Goal: Information Seeking & Learning: Learn about a topic

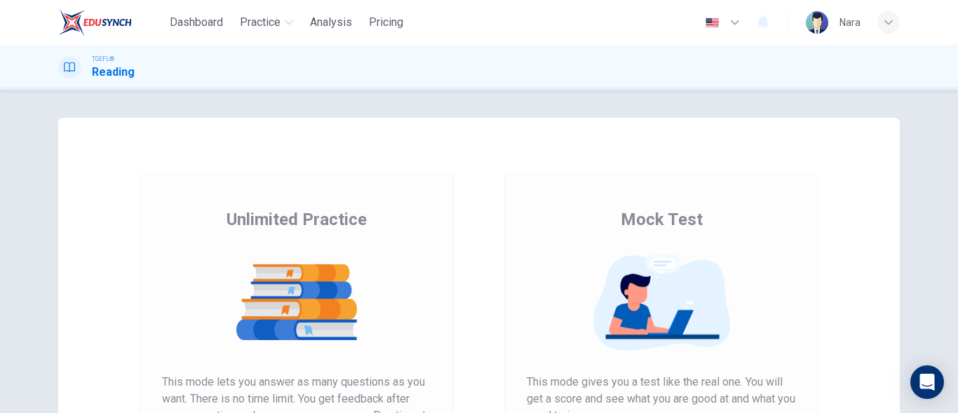
scroll to position [265, 0]
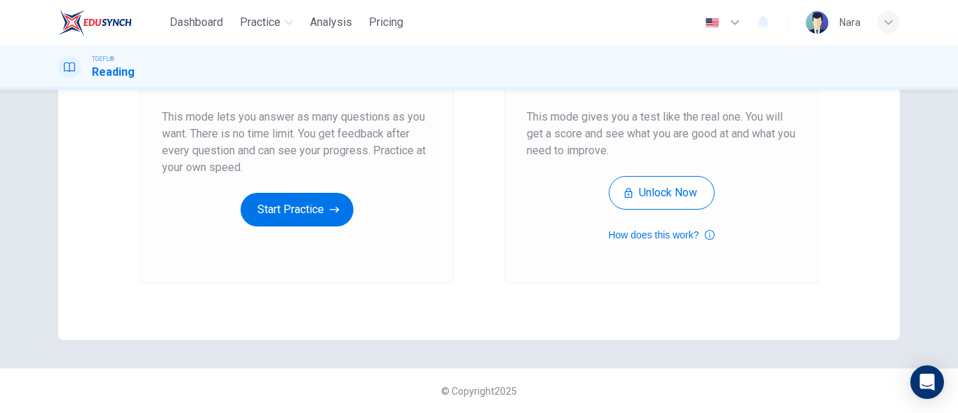
click at [299, 226] on div "Unlimited Practice This mode lets you answer as many questions as you want. The…" at bounding box center [296, 96] width 314 height 375
click at [299, 205] on button "Start Practice" at bounding box center [296, 210] width 113 height 34
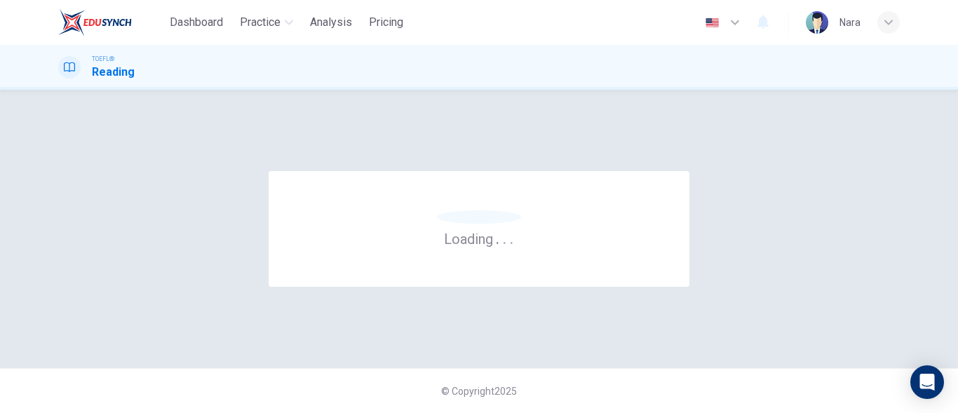
scroll to position [0, 0]
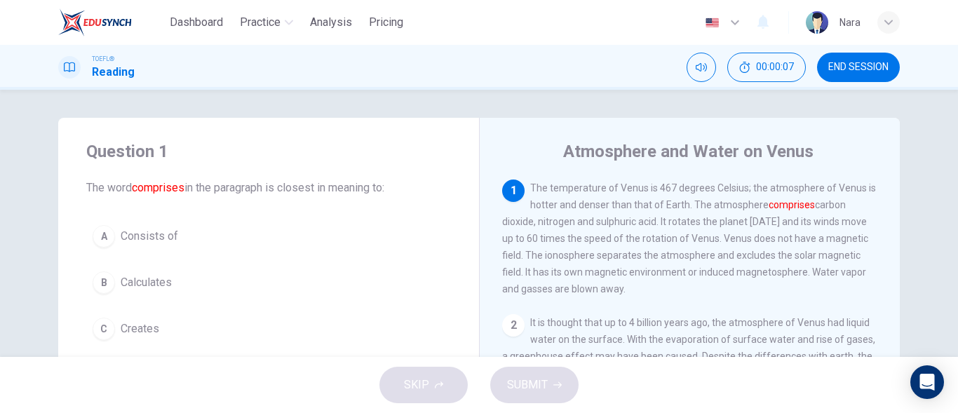
click at [126, 232] on span "Consists of" at bounding box center [149, 236] width 57 height 17
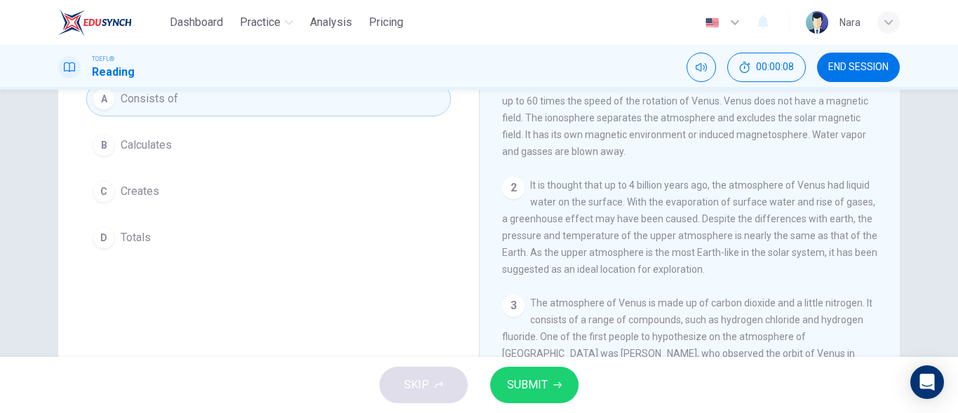
scroll to position [276, 0]
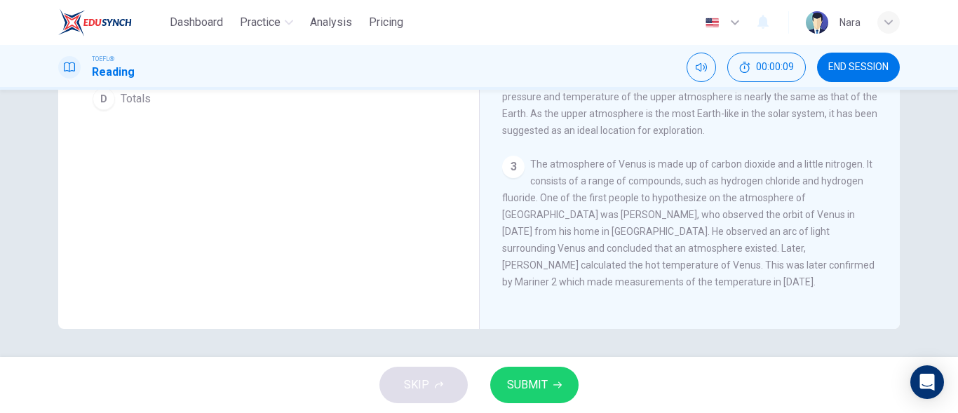
click at [507, 374] on button "SUBMIT" at bounding box center [534, 385] width 88 height 36
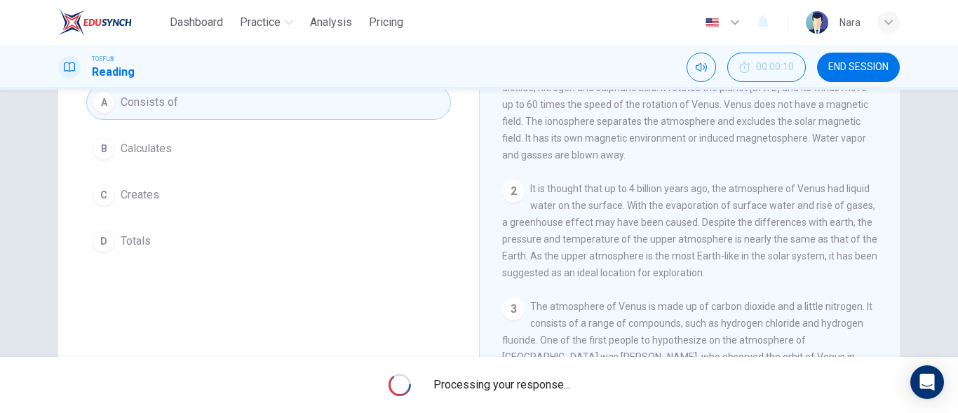
scroll to position [66, 0]
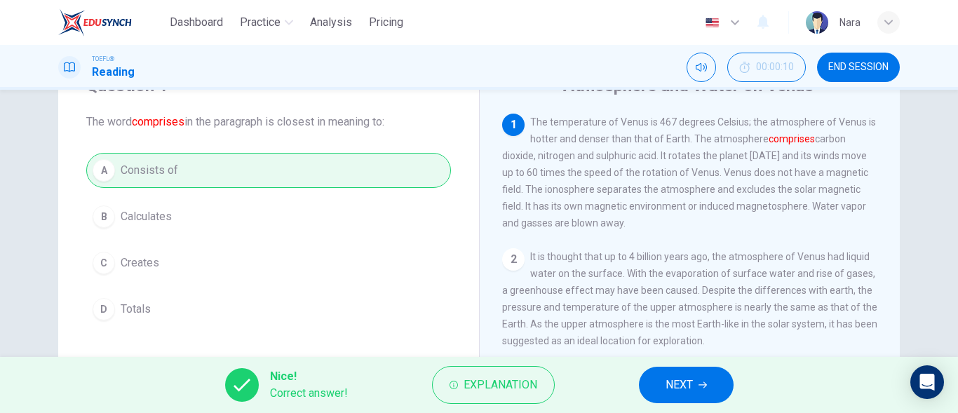
click at [662, 381] on button "NEXT" at bounding box center [686, 385] width 95 height 36
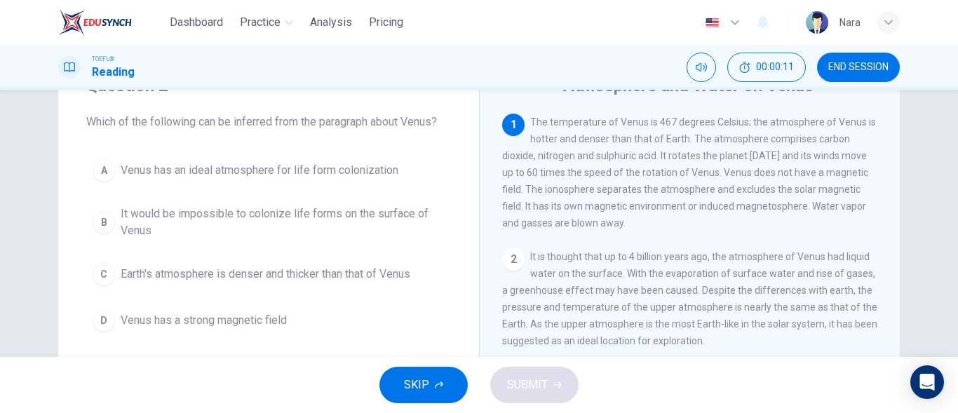
click at [883, 67] on span "END SESSION" at bounding box center [858, 67] width 60 height 11
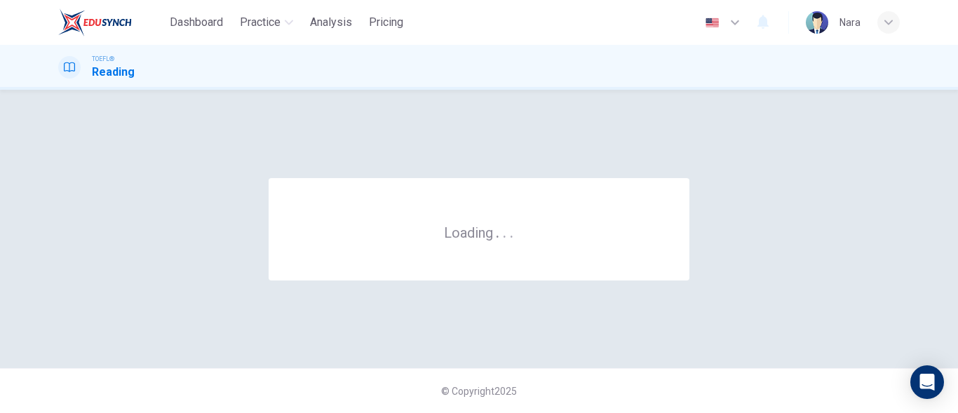
scroll to position [0, 0]
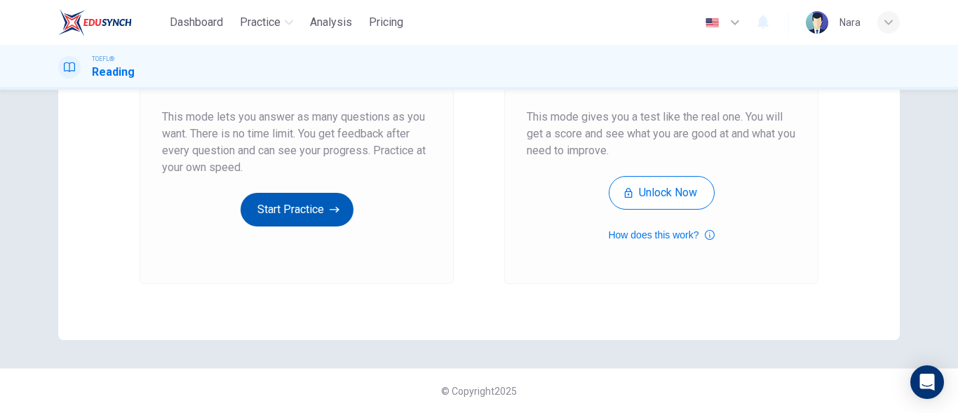
click at [287, 215] on button "Start Practice" at bounding box center [296, 210] width 113 height 34
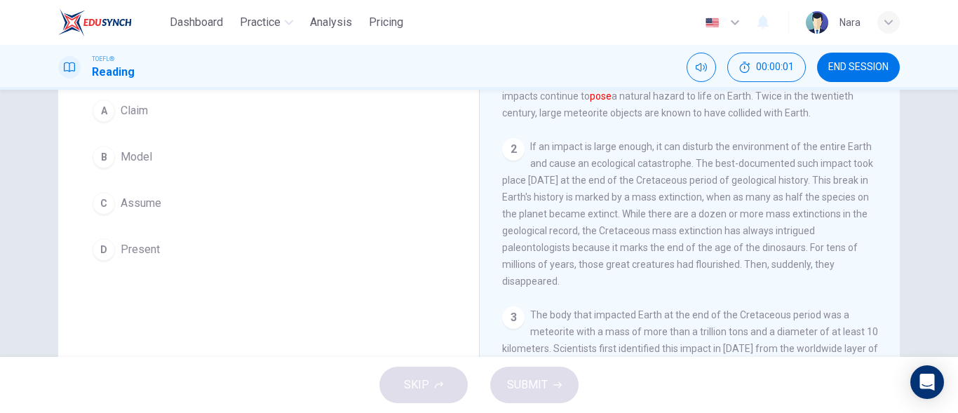
scroll to position [140, 0]
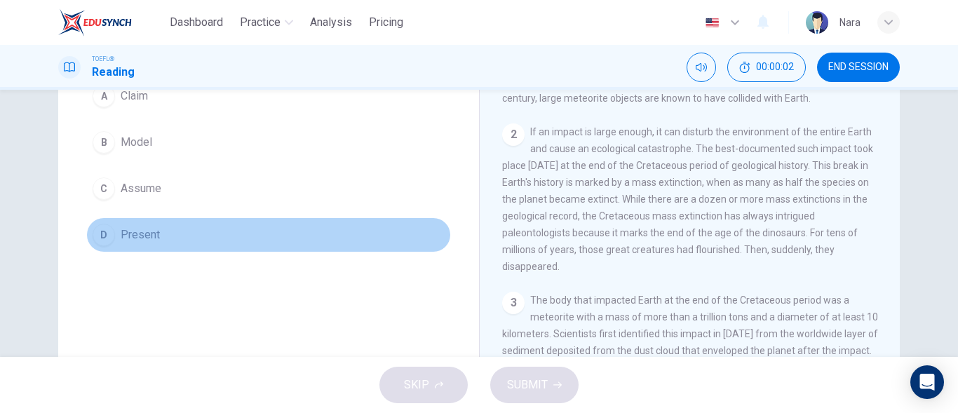
click at [210, 235] on button "D Present" at bounding box center [268, 234] width 364 height 35
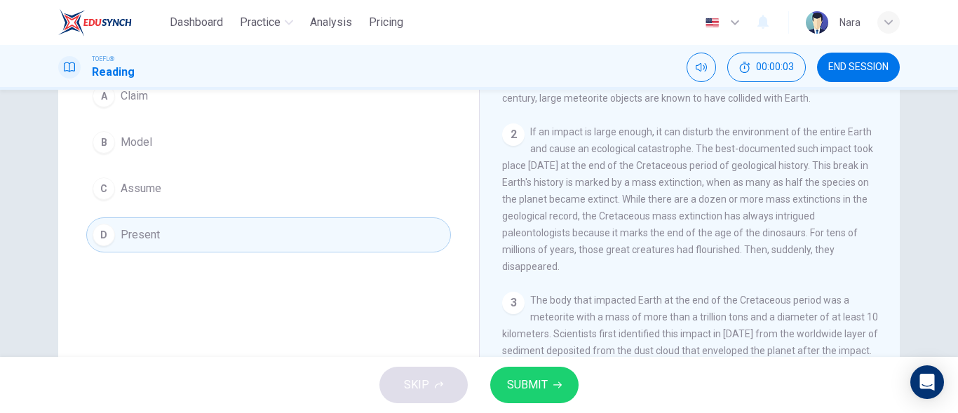
click at [553, 387] on icon "button" at bounding box center [557, 385] width 8 height 8
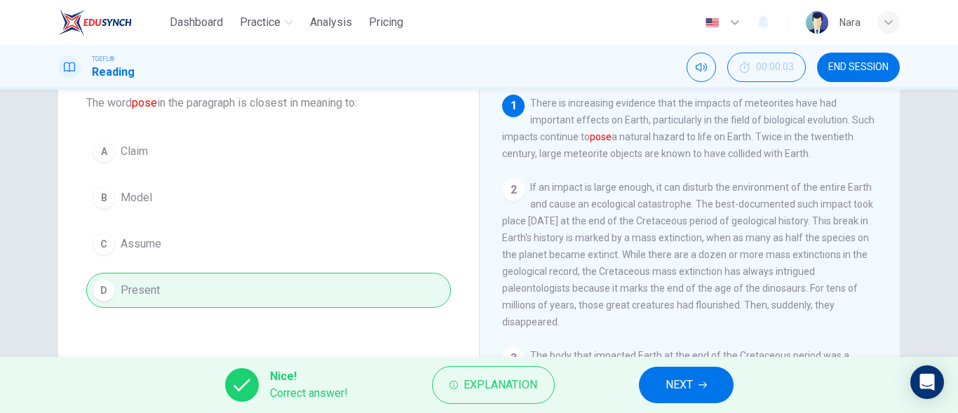
scroll to position [0, 0]
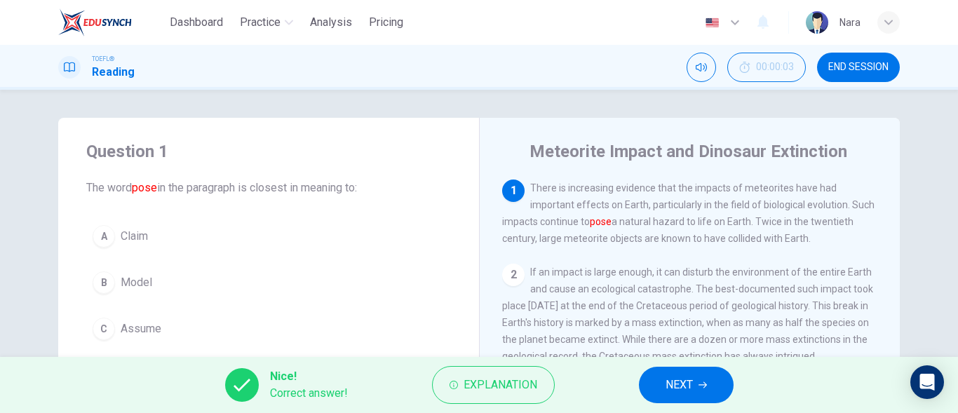
click at [681, 373] on button "NEXT" at bounding box center [686, 385] width 95 height 36
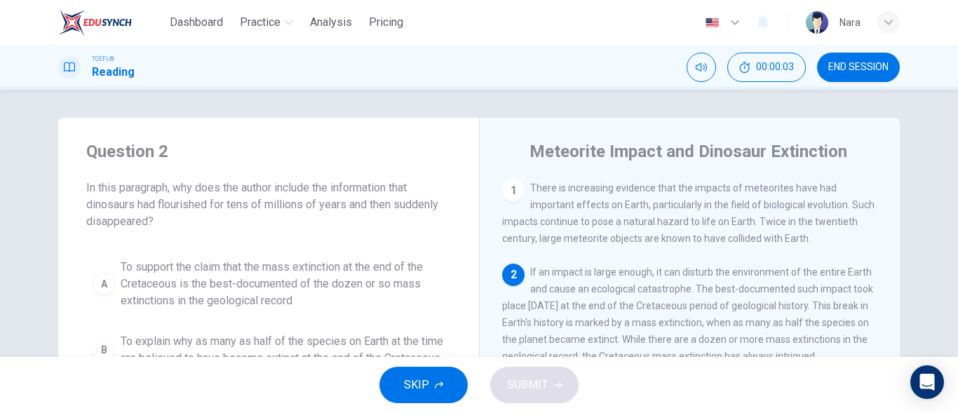
scroll to position [87, 0]
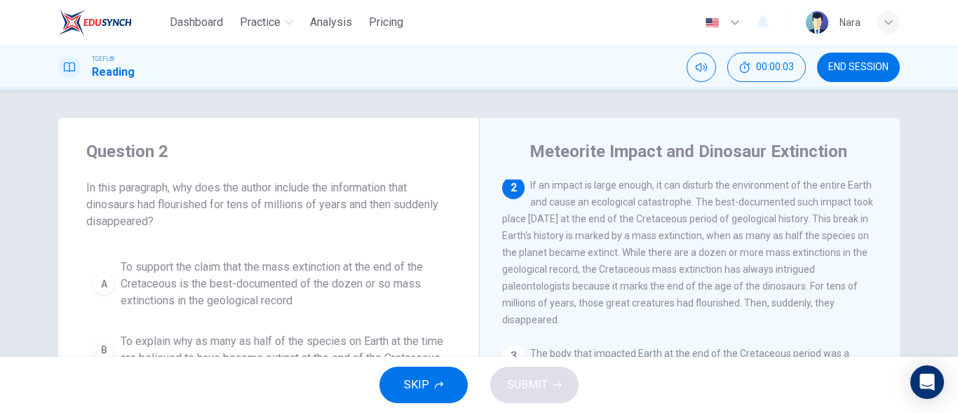
click at [871, 78] on button "END SESSION" at bounding box center [858, 67] width 83 height 29
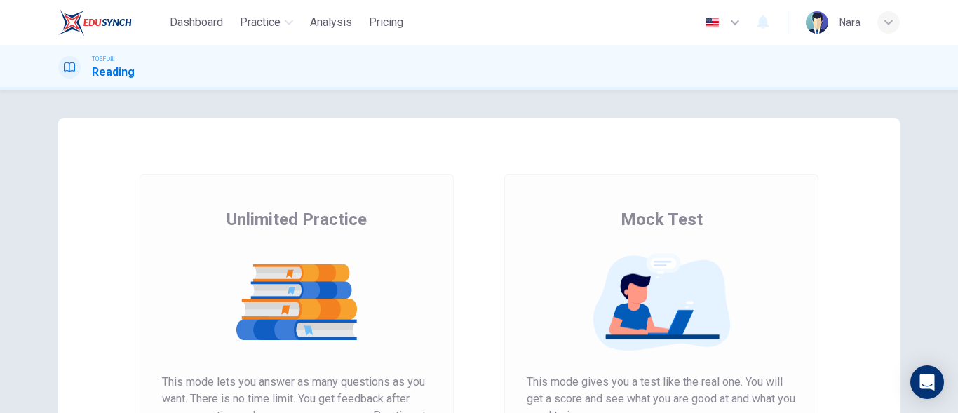
scroll to position [265, 0]
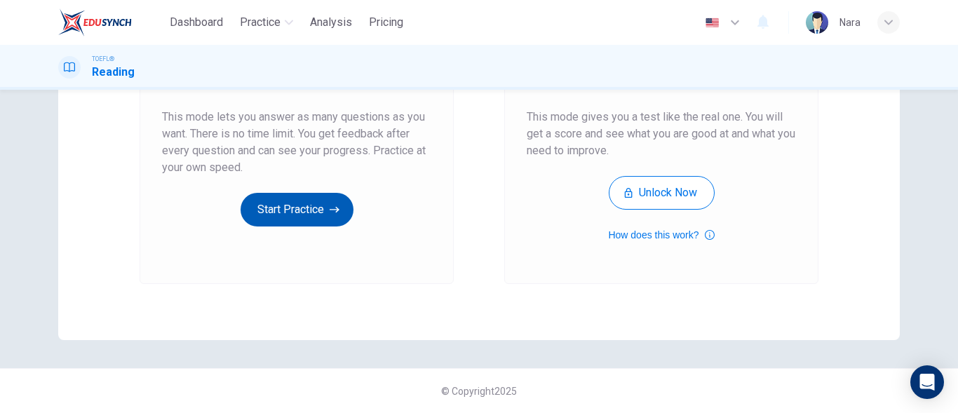
click at [278, 208] on button "Start Practice" at bounding box center [296, 210] width 113 height 34
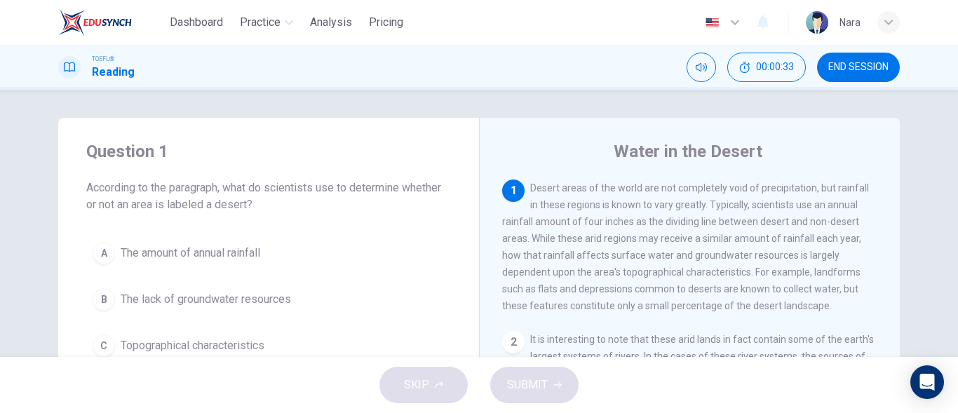
scroll to position [70, 0]
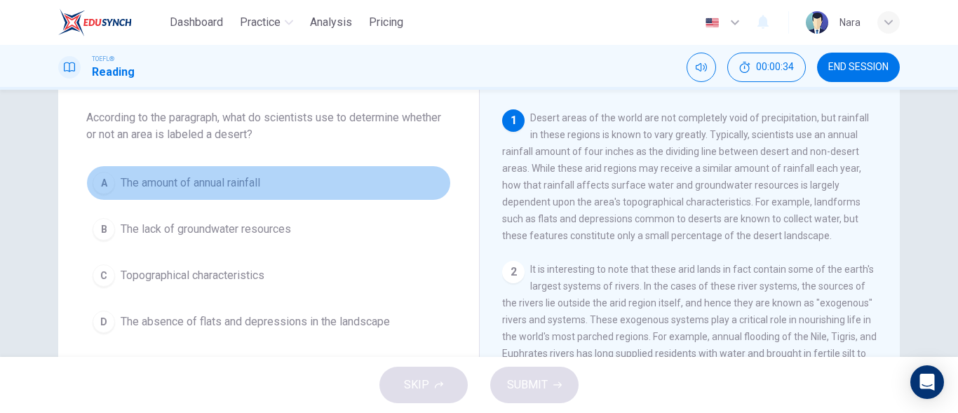
click at [233, 182] on span "The amount of annual rainfall" at bounding box center [190, 183] width 139 height 17
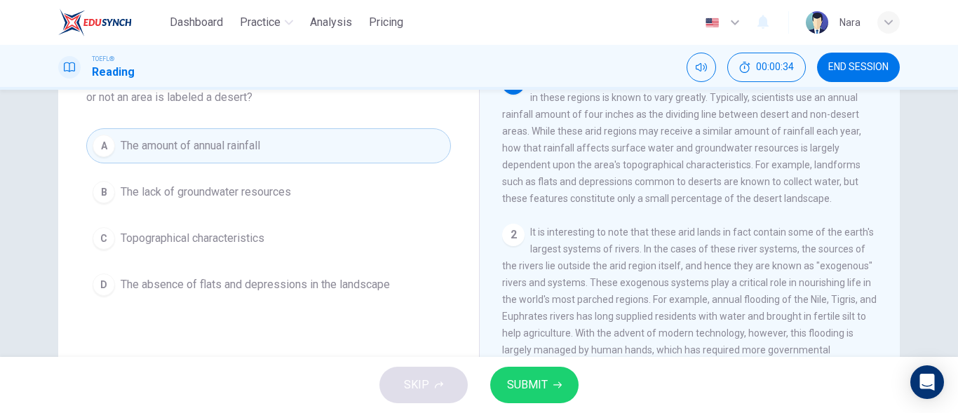
scroll to position [140, 0]
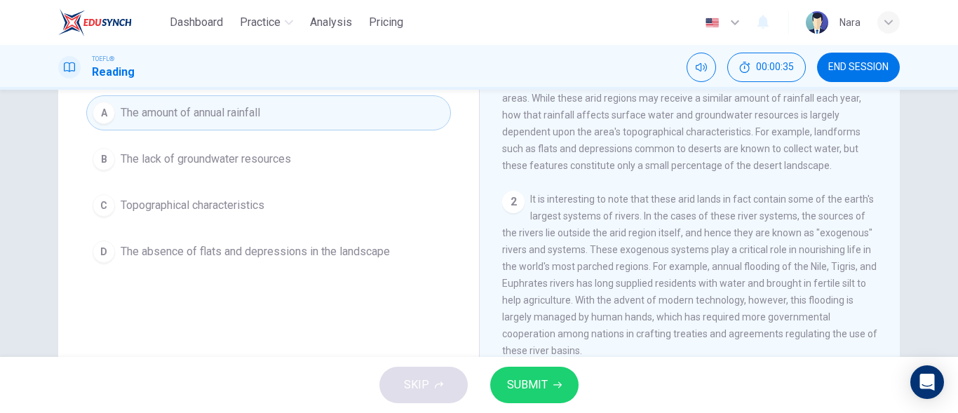
click at [537, 402] on button "SUBMIT" at bounding box center [534, 385] width 88 height 36
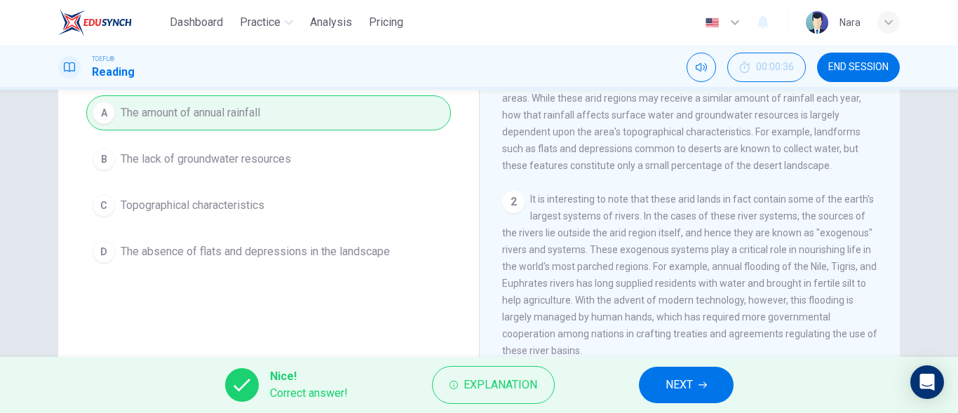
click at [678, 379] on span "NEXT" at bounding box center [678, 385] width 27 height 20
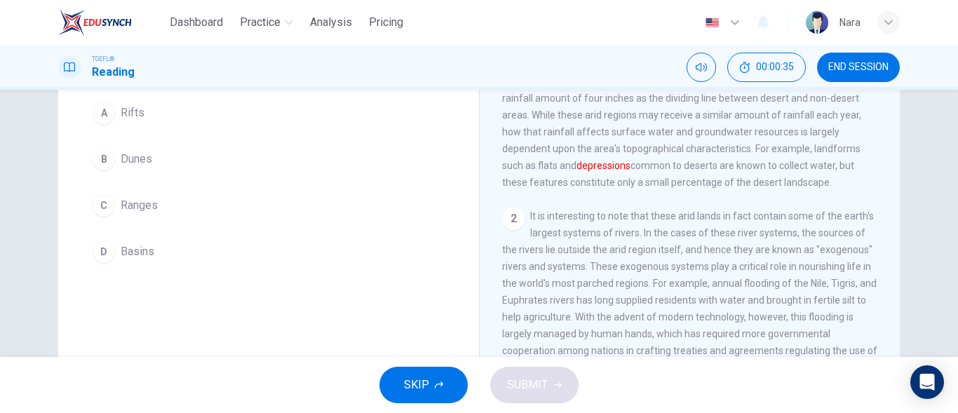
scroll to position [53, 0]
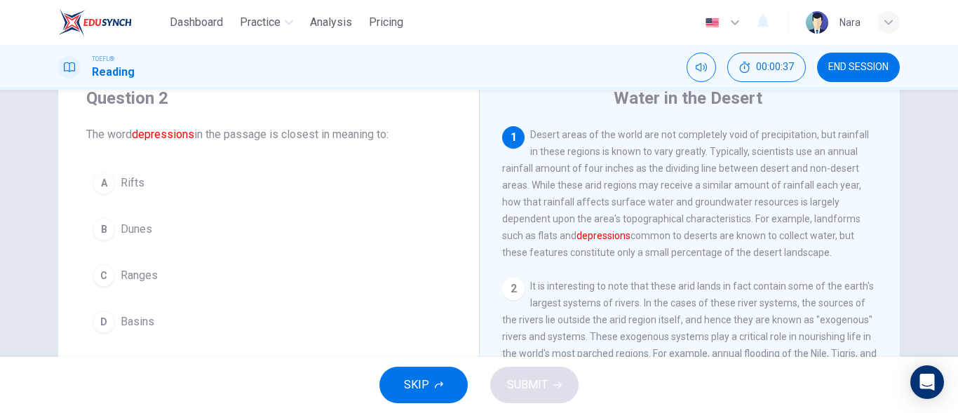
click at [238, 320] on button "D Basins" at bounding box center [268, 321] width 364 height 35
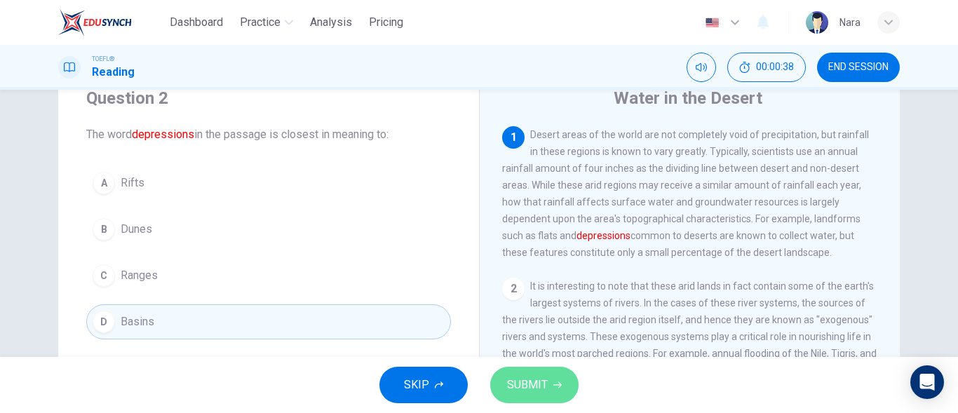
click at [529, 379] on span "SUBMIT" at bounding box center [527, 385] width 41 height 20
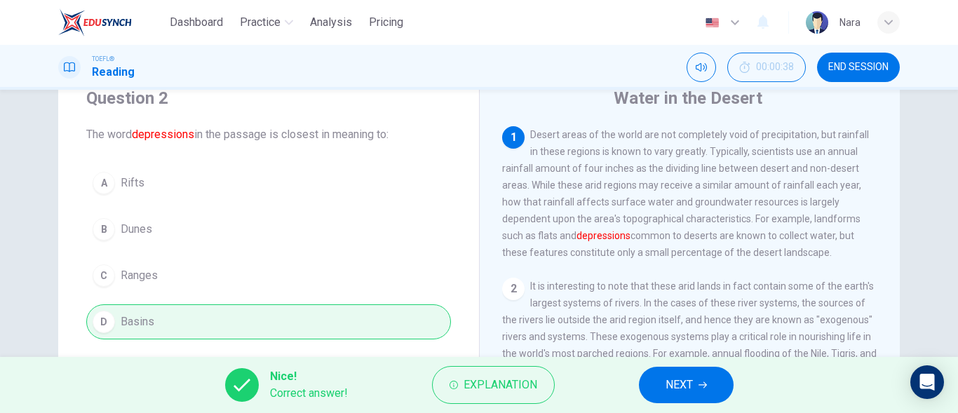
click at [674, 374] on button "NEXT" at bounding box center [686, 385] width 95 height 36
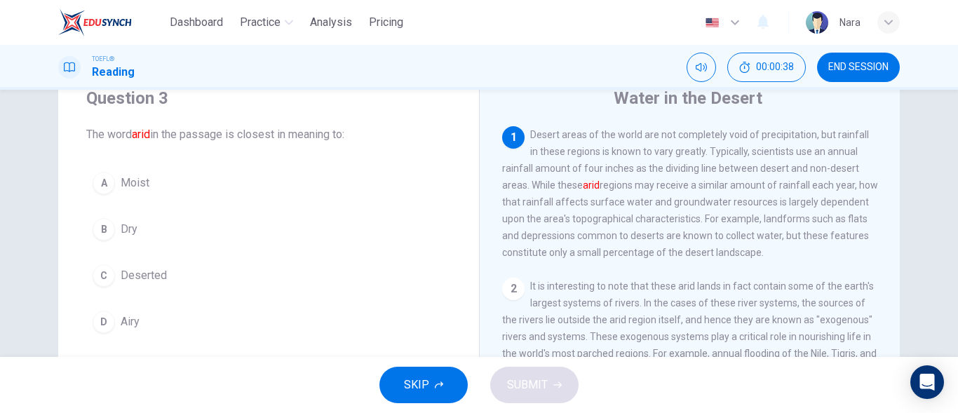
click at [186, 224] on button "B Dry" at bounding box center [268, 229] width 364 height 35
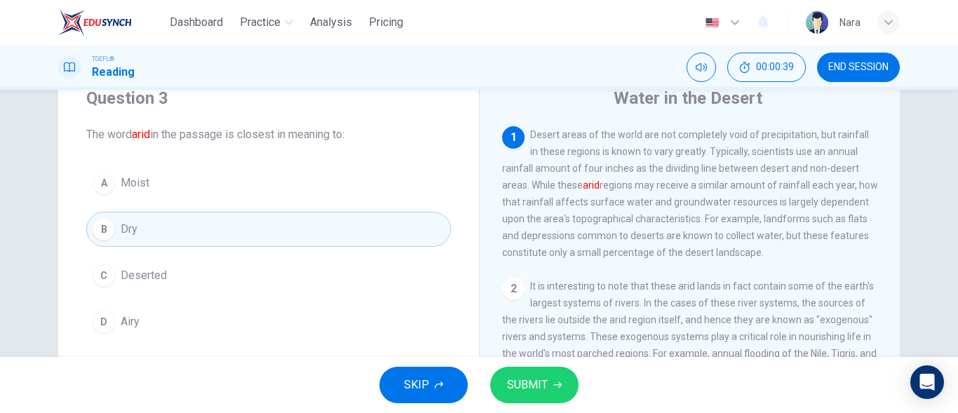
click at [519, 379] on span "SUBMIT" at bounding box center [527, 385] width 41 height 20
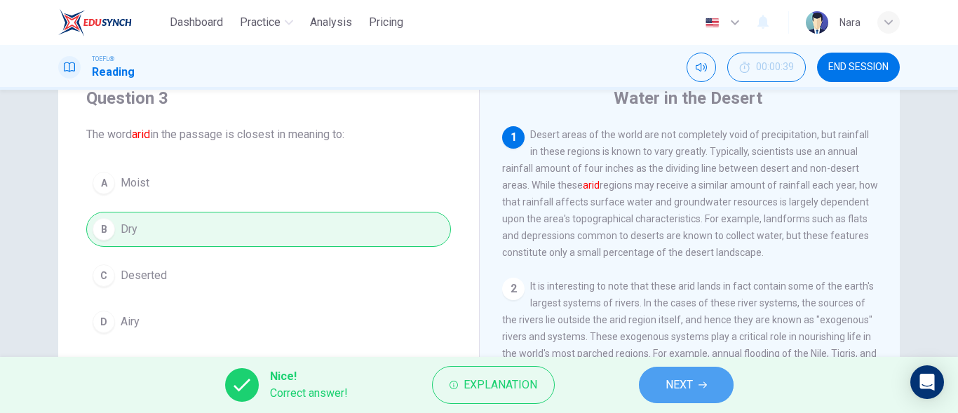
drag, startPoint x: 717, startPoint y: 375, endPoint x: 685, endPoint y: 373, distance: 32.3
click at [716, 376] on button "NEXT" at bounding box center [686, 385] width 95 height 36
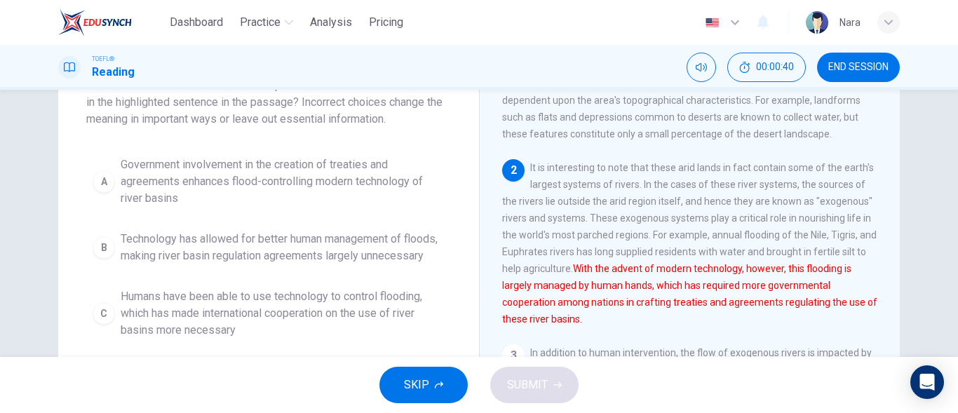
scroll to position [123, 0]
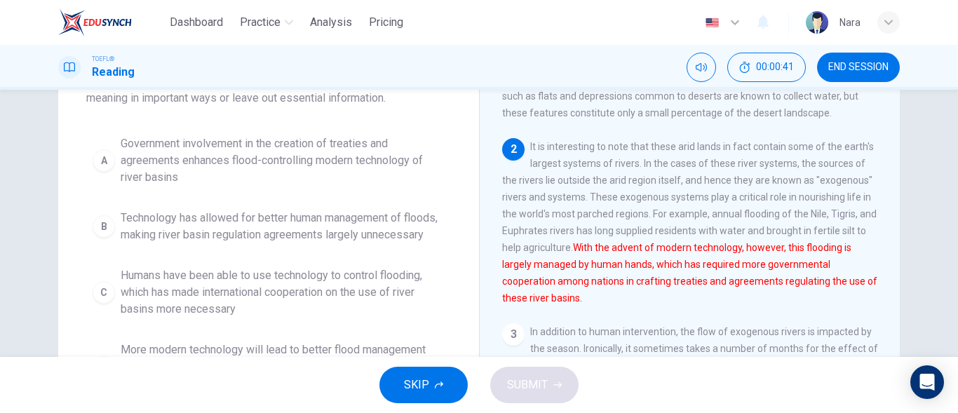
click at [270, 232] on span "Technology has allowed for better human management of floods, making river basi…" at bounding box center [283, 227] width 324 height 34
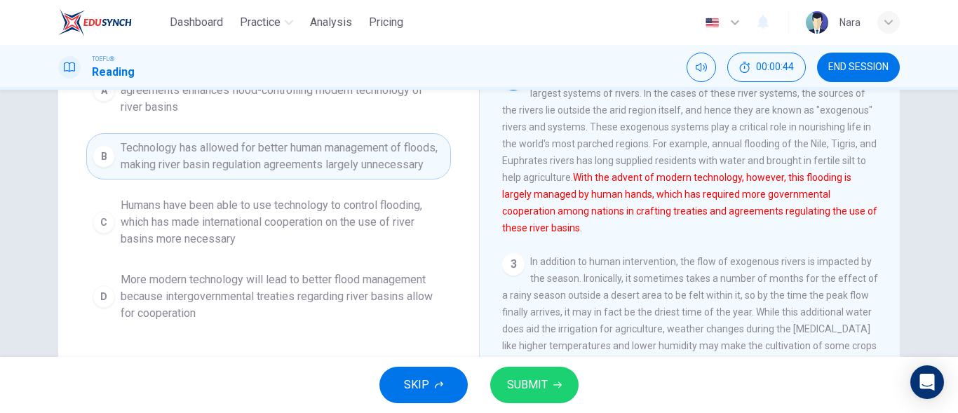
scroll to position [264, 0]
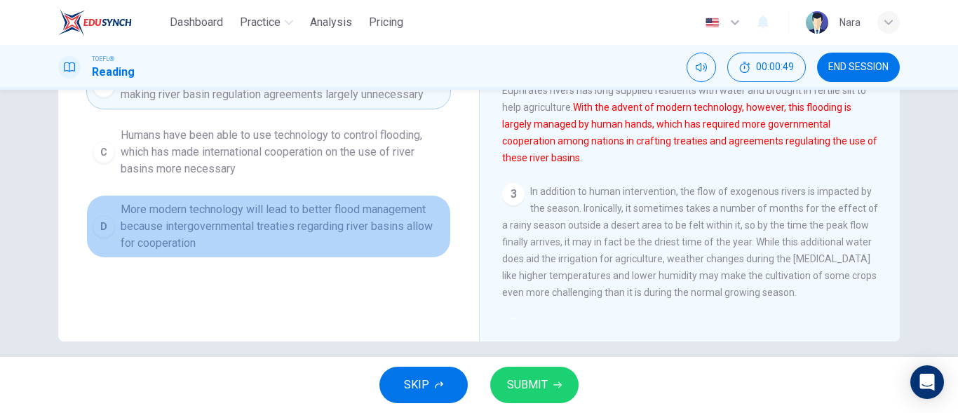
click at [240, 252] on span "More modern technology will lead to better flood management because intergovern…" at bounding box center [283, 226] width 324 height 50
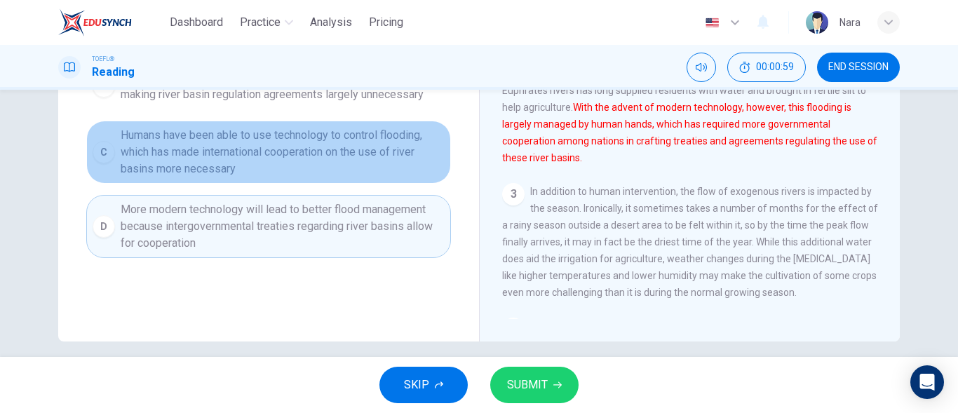
click at [259, 173] on span "Humans have been able to use technology to control flooding, which has made int…" at bounding box center [283, 152] width 324 height 50
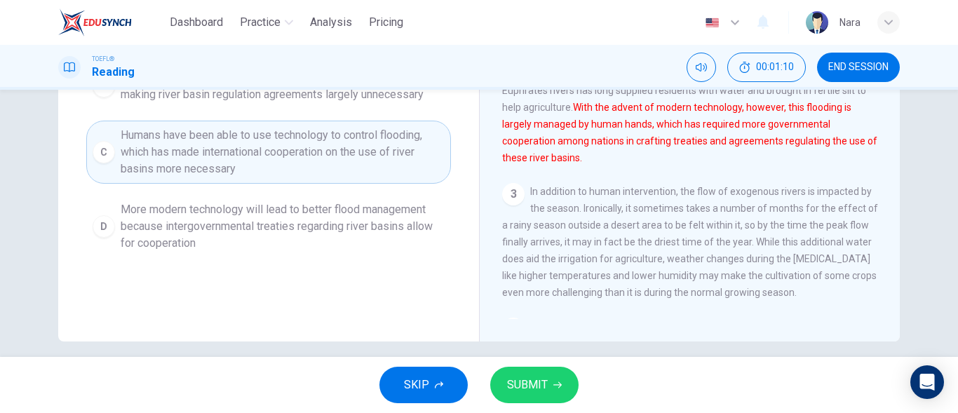
click at [559, 383] on icon "button" at bounding box center [557, 385] width 8 height 6
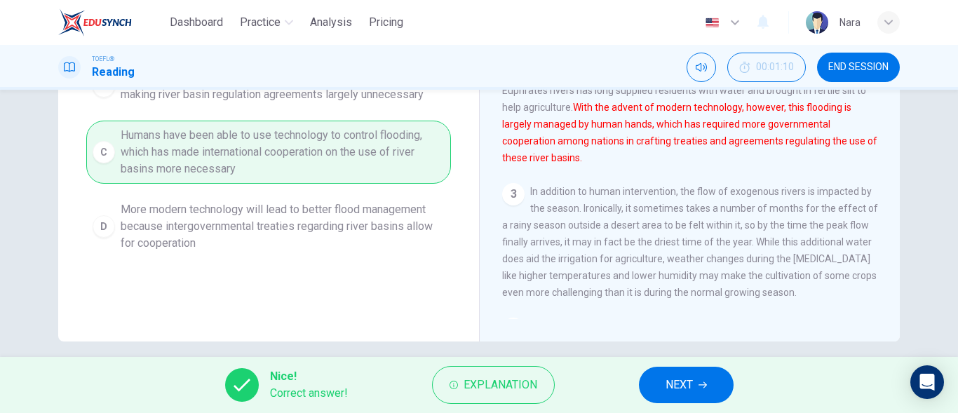
click at [680, 388] on span "NEXT" at bounding box center [678, 385] width 27 height 20
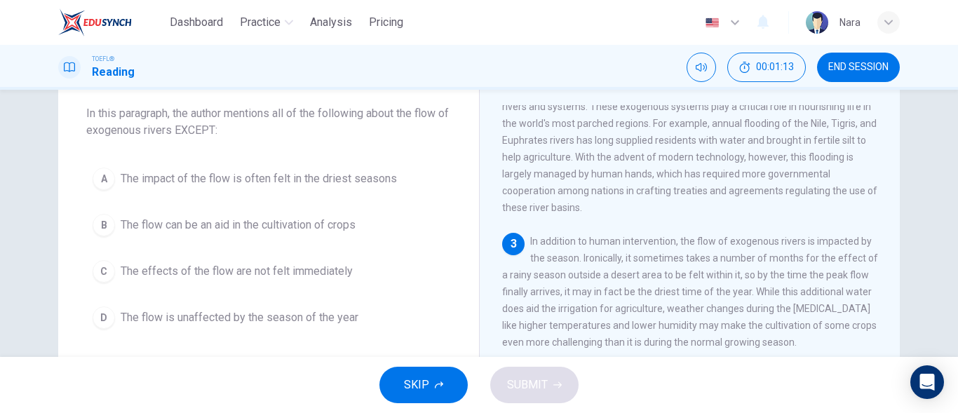
scroll to position [107, 0]
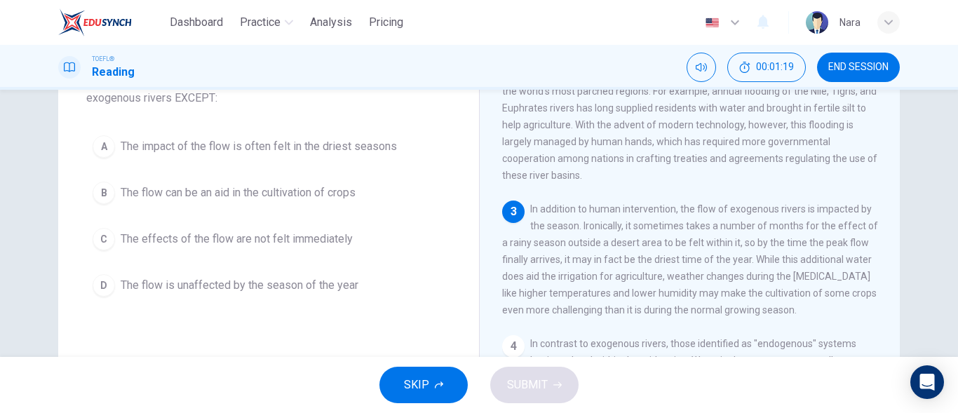
click at [293, 301] on button "D The flow is unaffected by the season of the year" at bounding box center [268, 285] width 364 height 35
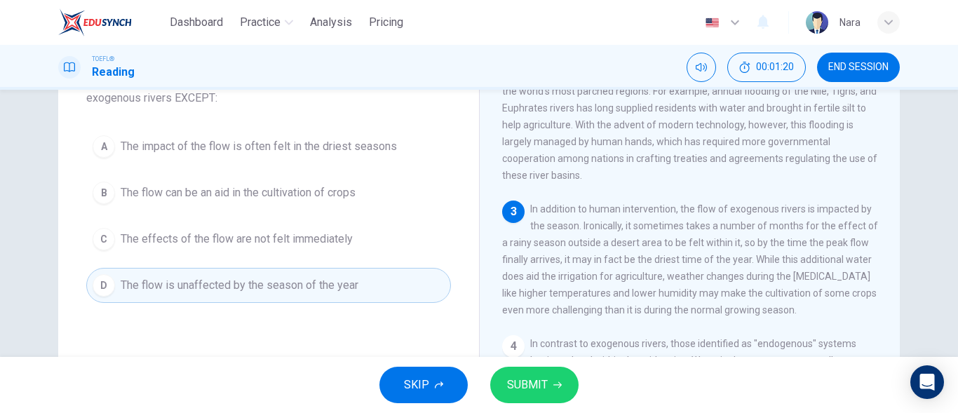
click at [524, 381] on span "SUBMIT" at bounding box center [527, 385] width 41 height 20
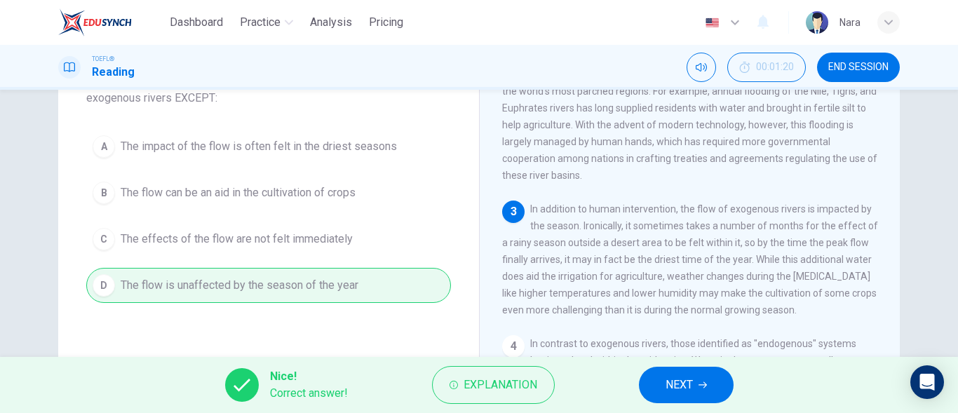
click at [675, 383] on span "NEXT" at bounding box center [678, 385] width 27 height 20
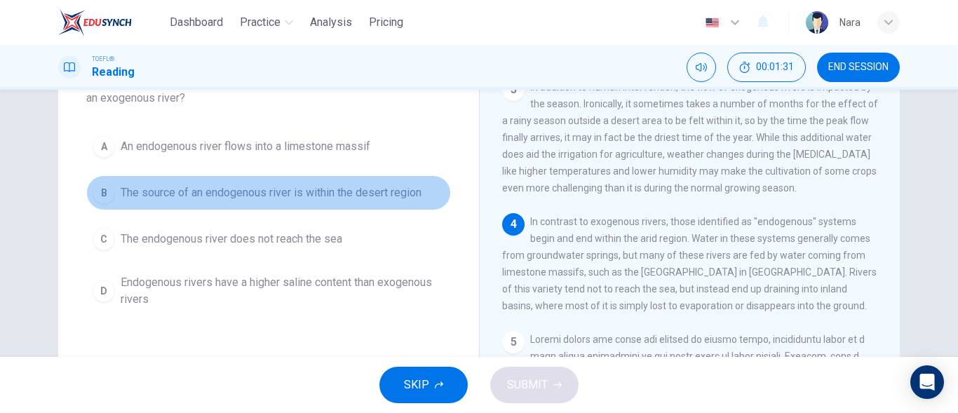
click at [285, 206] on button "B The source of an endogenous river is within the desert region" at bounding box center [268, 192] width 364 height 35
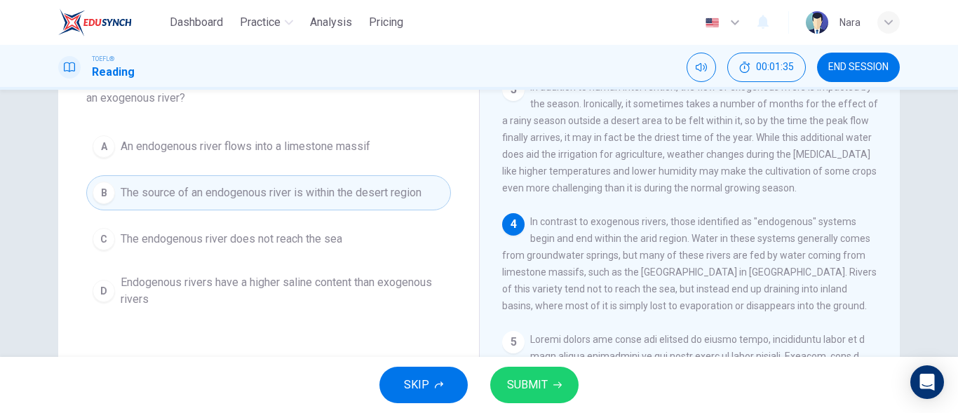
click at [514, 388] on span "SUBMIT" at bounding box center [527, 385] width 41 height 20
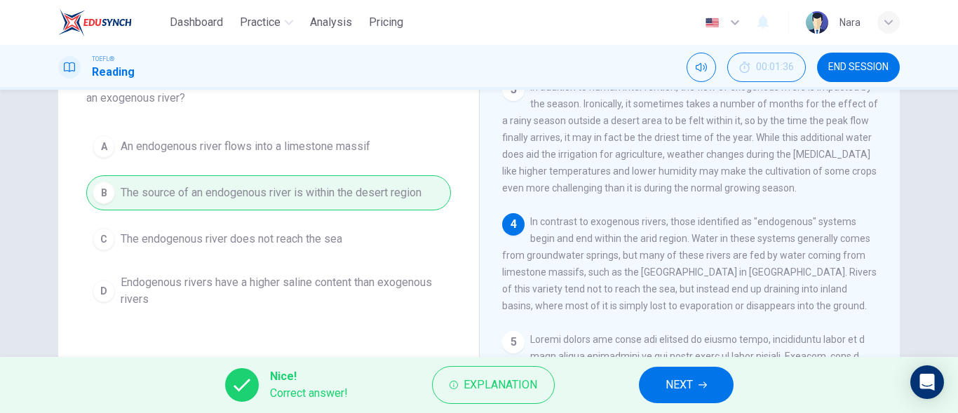
click at [666, 377] on span "NEXT" at bounding box center [678, 385] width 27 height 20
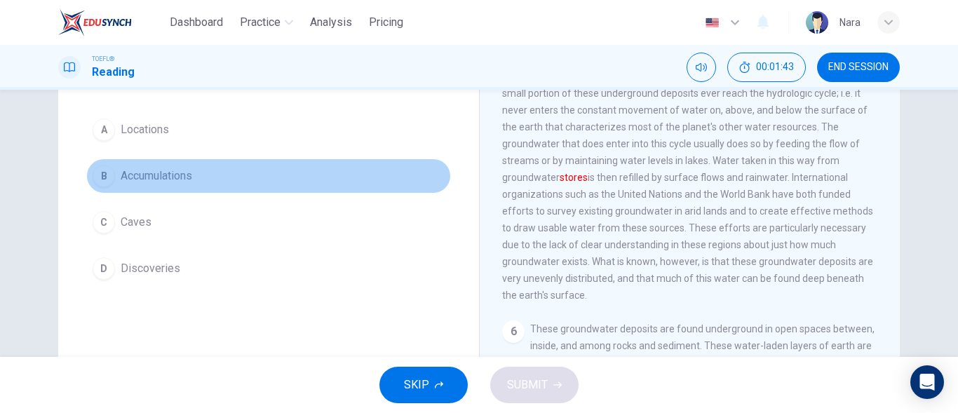
click at [243, 179] on button "B Accumulations" at bounding box center [268, 175] width 364 height 35
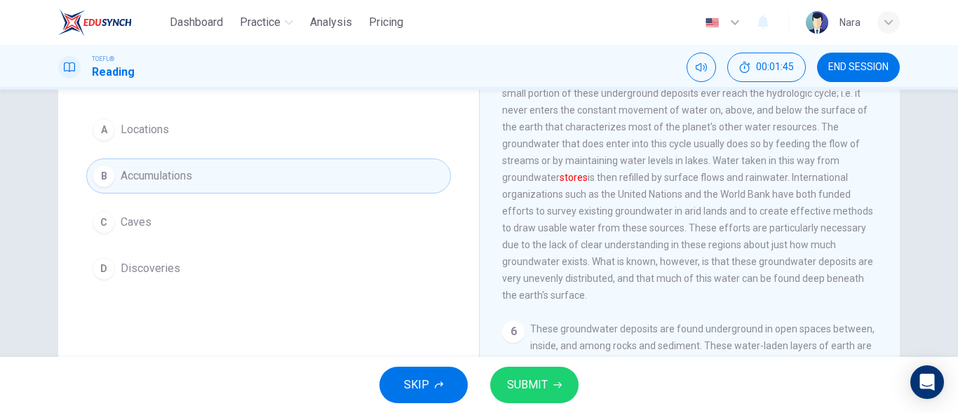
click at [549, 386] on button "SUBMIT" at bounding box center [534, 385] width 88 height 36
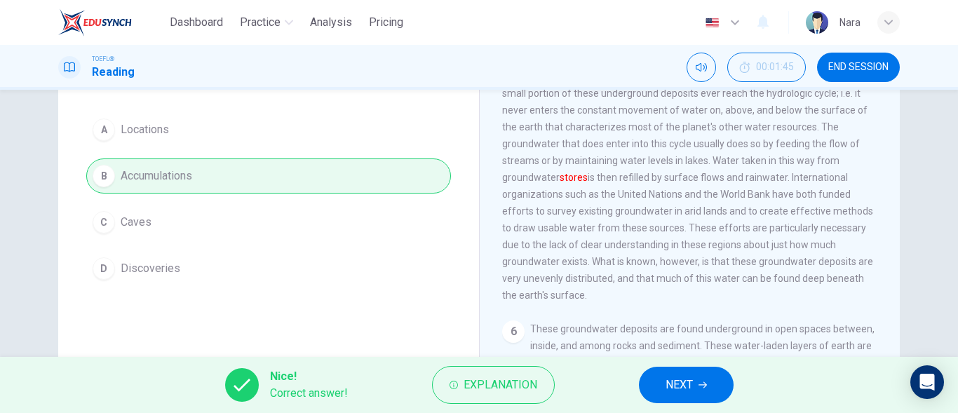
click at [660, 384] on button "NEXT" at bounding box center [686, 385] width 95 height 36
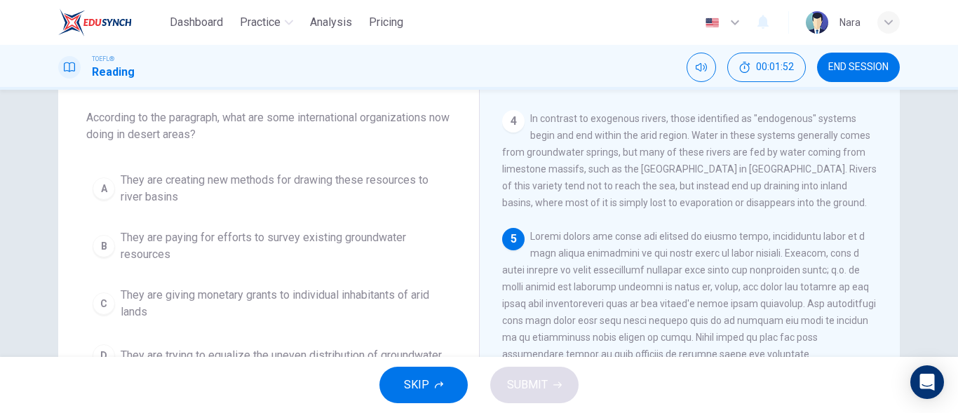
scroll to position [140, 0]
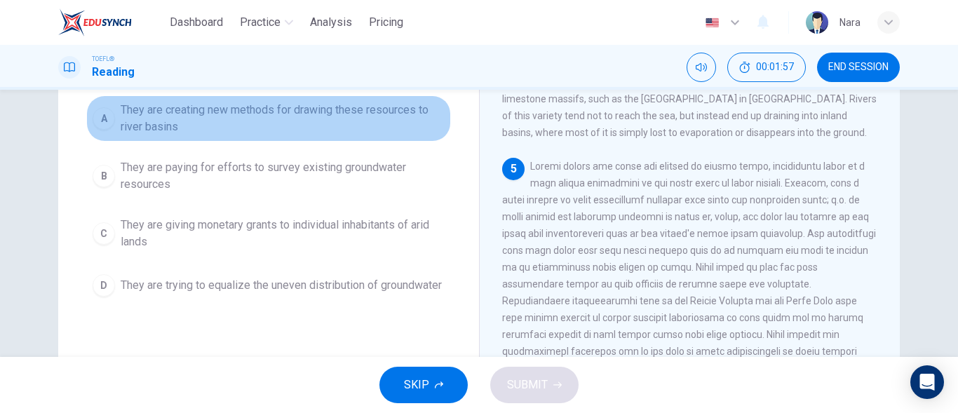
click at [362, 125] on span "They are creating new methods for drawing these resources to river basins" at bounding box center [283, 119] width 324 height 34
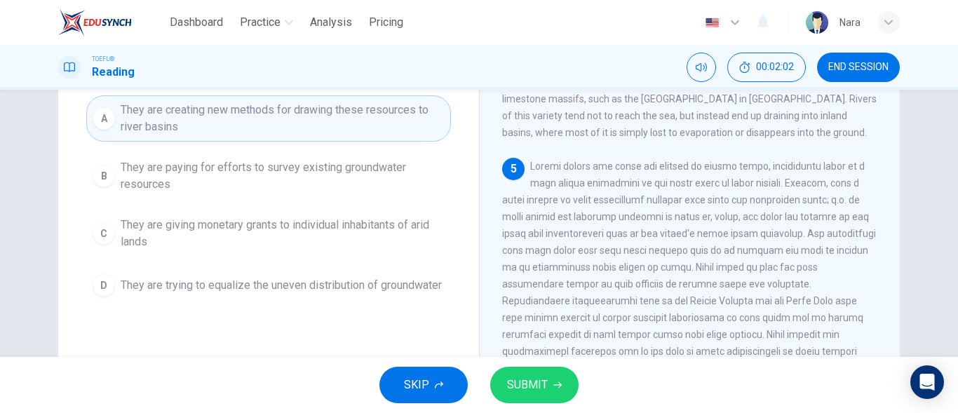
click at [352, 187] on span "They are paying for efforts to survey existing groundwater resources" at bounding box center [283, 176] width 324 height 34
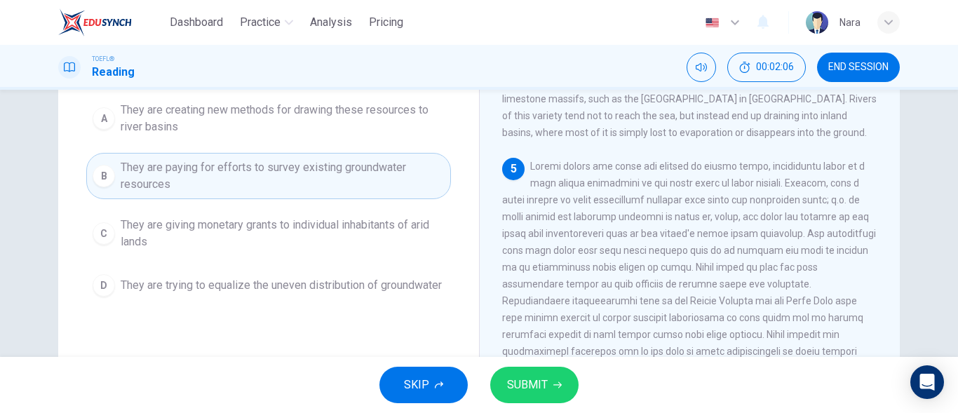
click at [379, 129] on span "They are creating new methods for drawing these resources to river basins" at bounding box center [283, 119] width 324 height 34
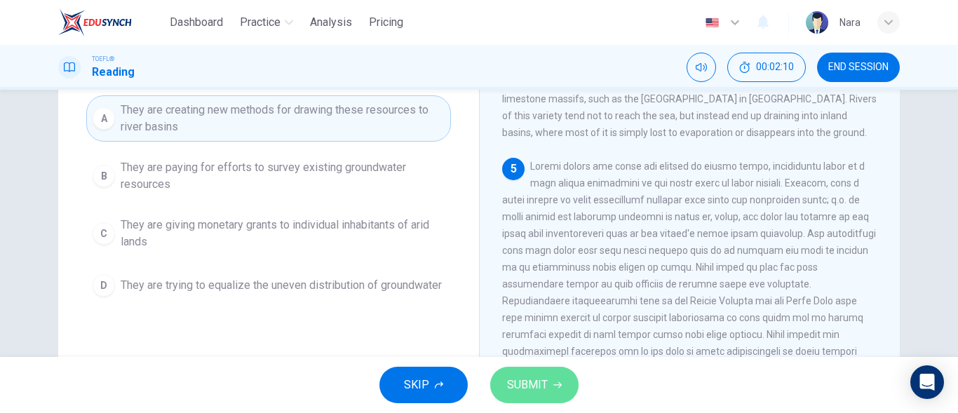
click at [547, 381] on button "SUBMIT" at bounding box center [534, 385] width 88 height 36
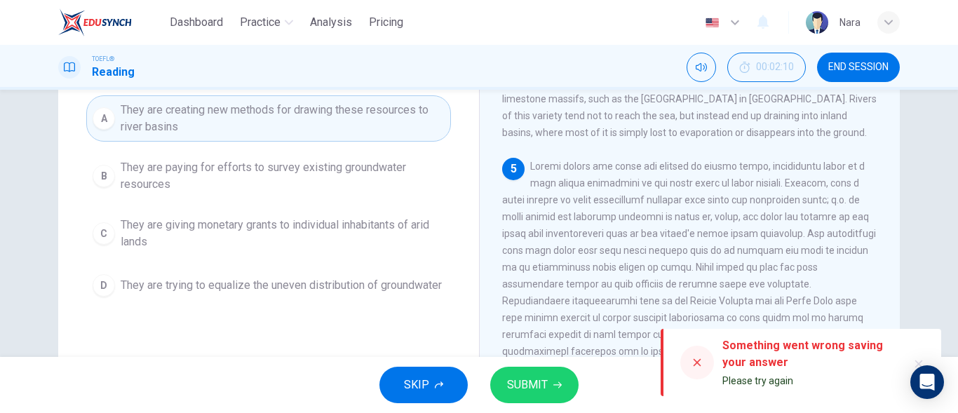
click at [691, 362] on icon at bounding box center [696, 362] width 11 height 11
click at [696, 362] on icon at bounding box center [697, 363] width 8 height 8
click at [575, 376] on button "SUBMIT" at bounding box center [534, 385] width 88 height 36
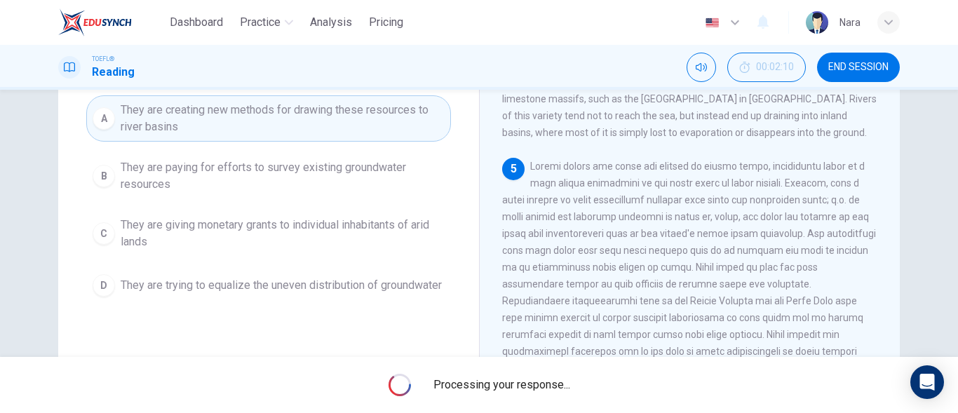
click at [537, 383] on span "Processing your response..." at bounding box center [501, 384] width 137 height 17
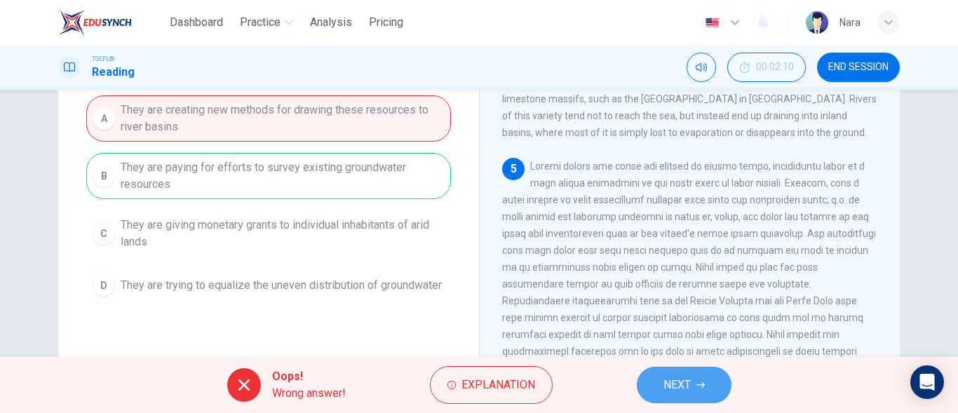
click at [683, 397] on button "NEXT" at bounding box center [683, 385] width 95 height 36
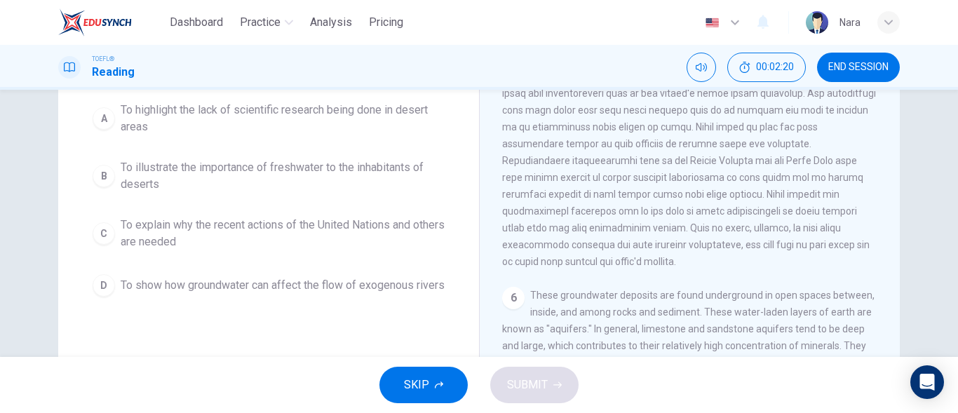
click at [330, 184] on span "To illustrate the importance of freshwater to the inhabitants of deserts" at bounding box center [283, 176] width 324 height 34
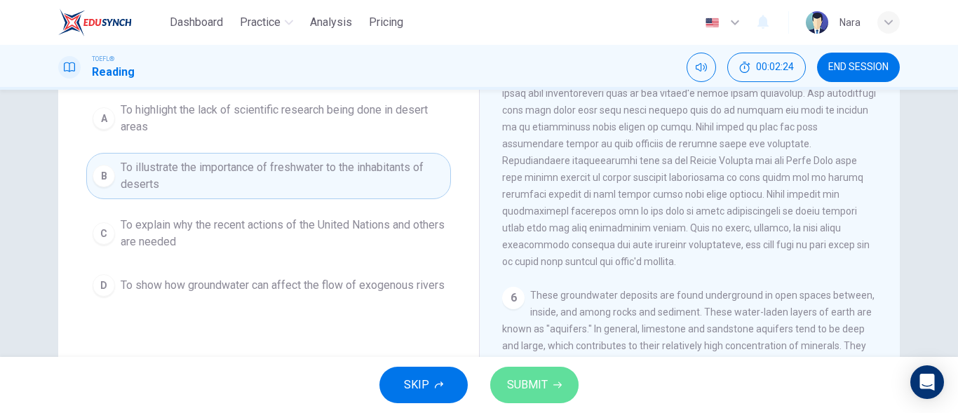
click at [540, 372] on button "SUBMIT" at bounding box center [534, 385] width 88 height 36
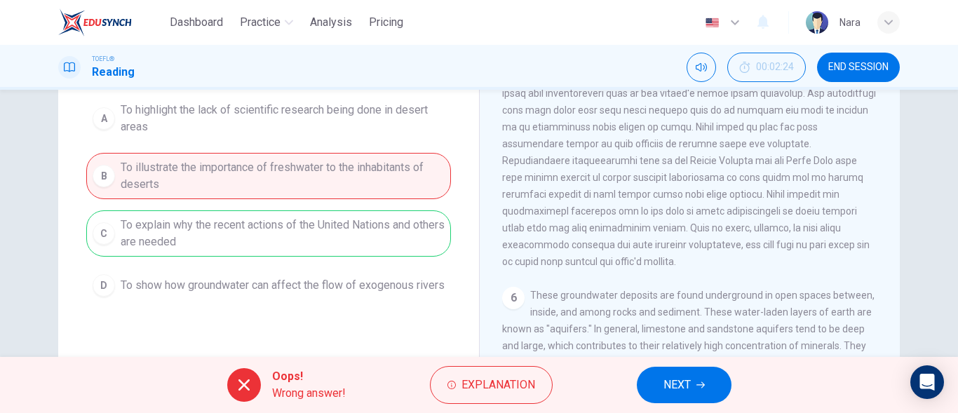
click at [681, 389] on span "NEXT" at bounding box center [676, 385] width 27 height 20
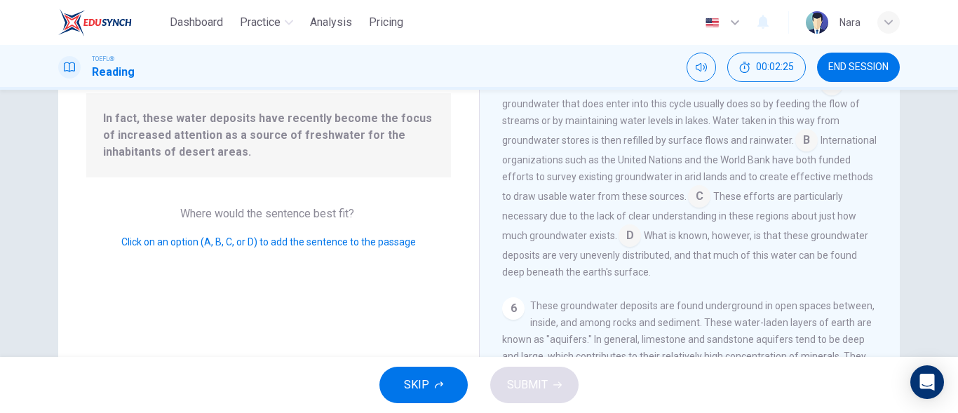
scroll to position [70, 0]
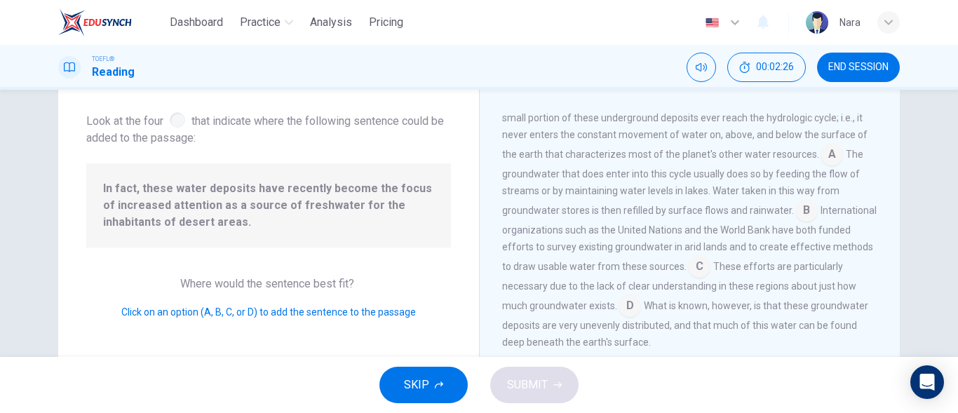
click at [400, 217] on span "In fact, these water deposits have recently become the focus of increased atten…" at bounding box center [268, 205] width 331 height 50
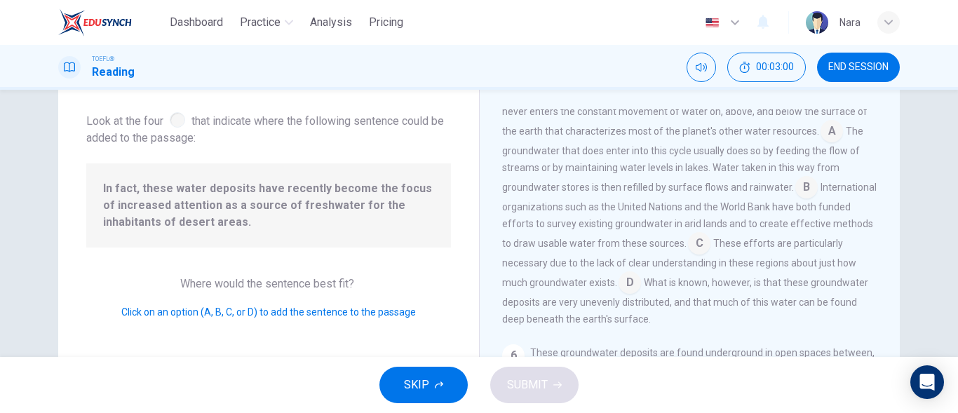
click at [710, 240] on input at bounding box center [699, 244] width 22 height 22
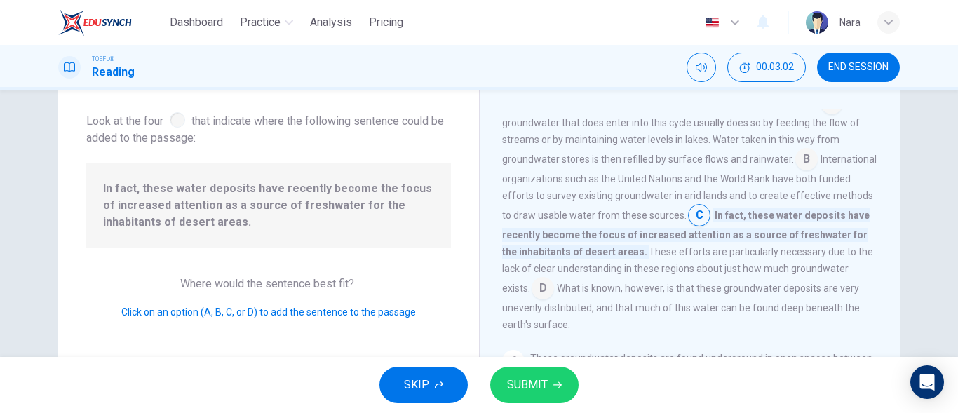
click at [566, 381] on button "SUBMIT" at bounding box center [534, 385] width 88 height 36
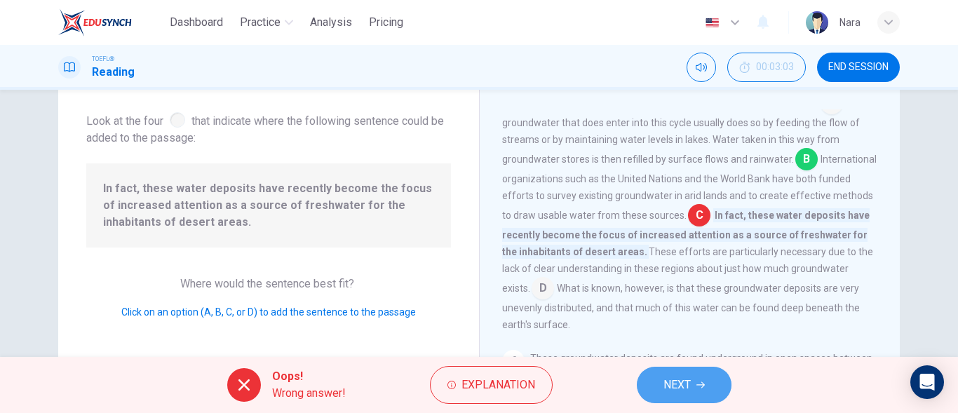
click at [667, 381] on span "NEXT" at bounding box center [676, 385] width 27 height 20
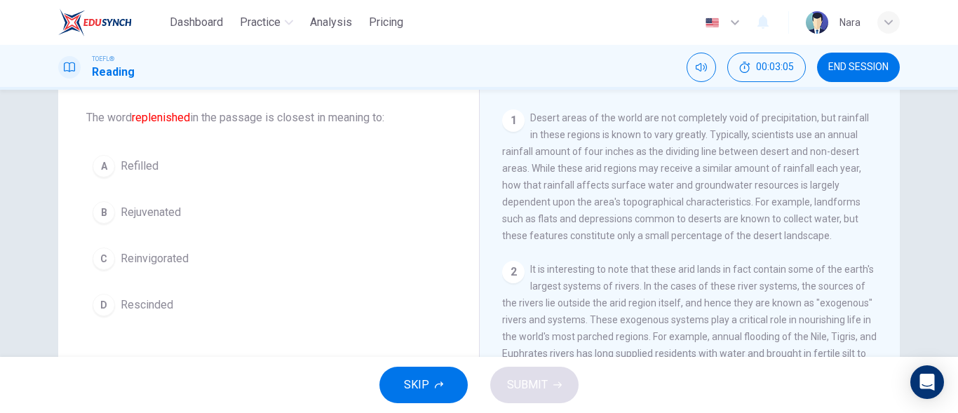
click at [224, 172] on button "A Refilled" at bounding box center [268, 166] width 364 height 35
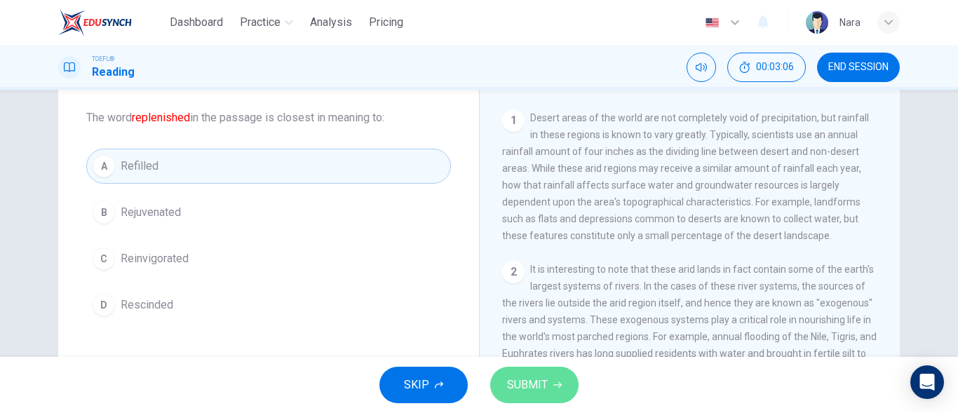
click at [527, 379] on span "SUBMIT" at bounding box center [527, 385] width 41 height 20
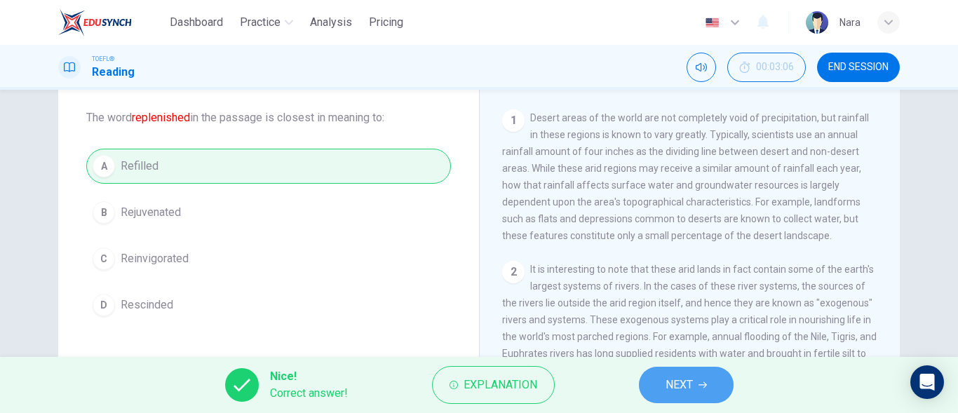
click at [669, 393] on span "NEXT" at bounding box center [678, 385] width 27 height 20
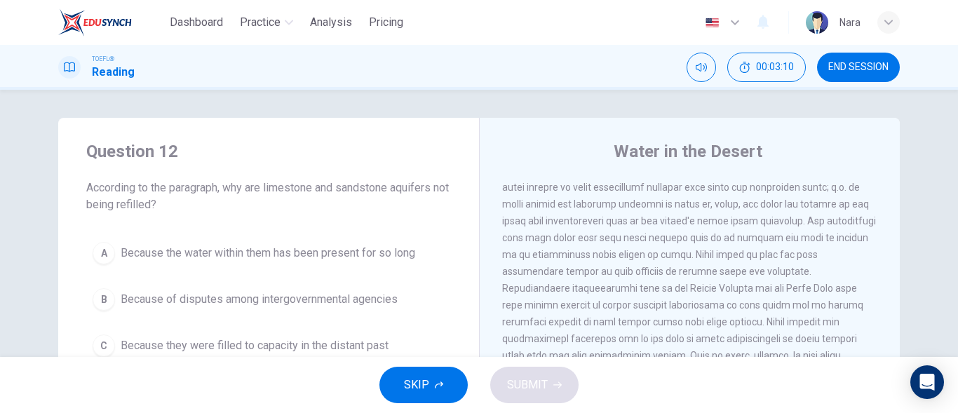
scroll to position [70, 0]
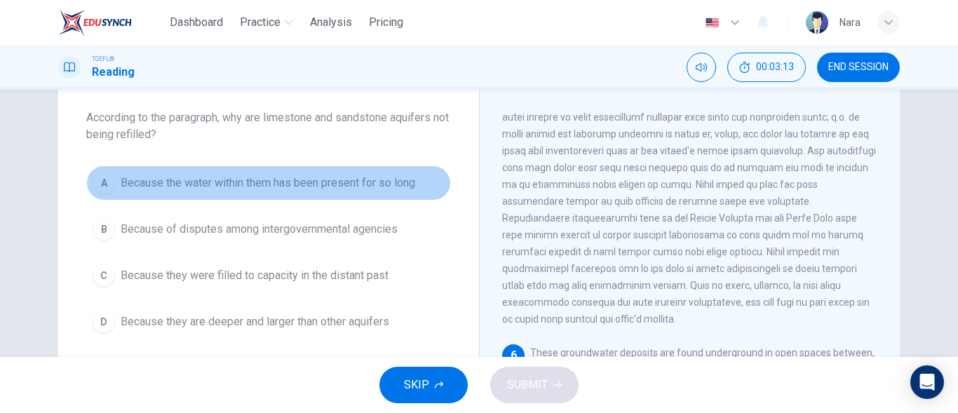
click at [304, 191] on button "A Because the water within them has been present for so long" at bounding box center [268, 182] width 364 height 35
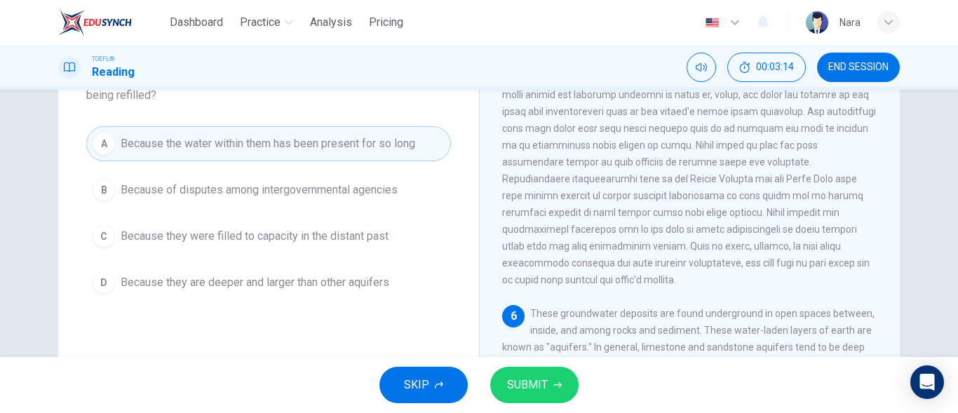
scroll to position [140, 0]
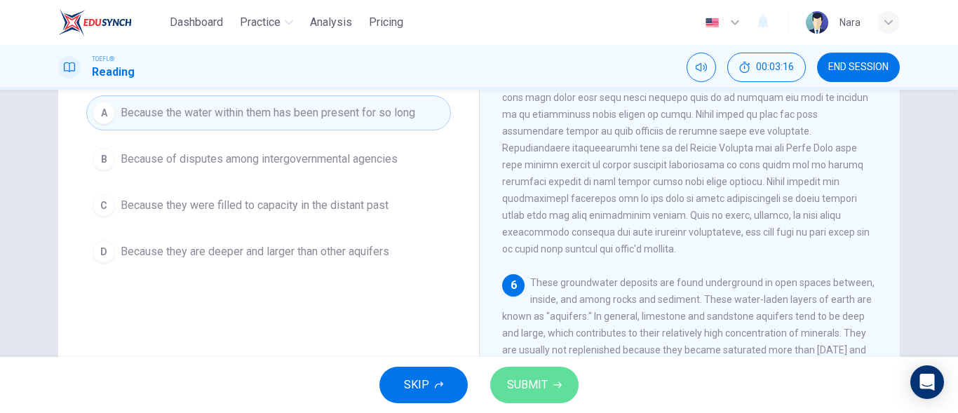
click at [543, 381] on span "SUBMIT" at bounding box center [527, 385] width 41 height 20
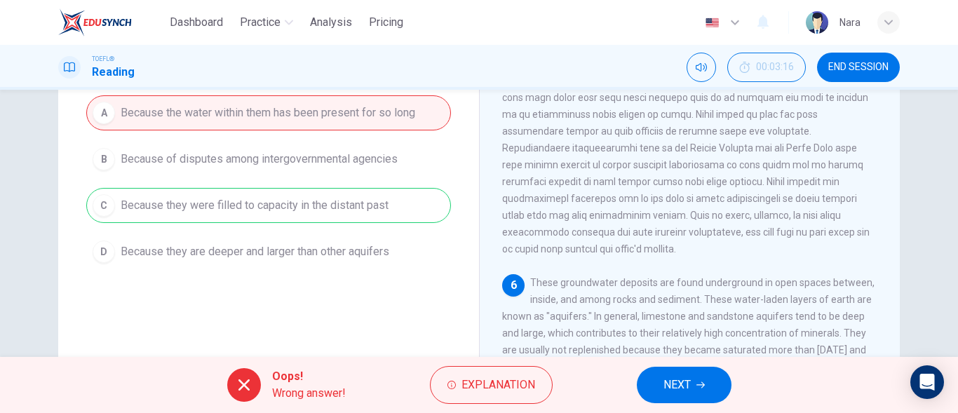
click at [672, 376] on span "NEXT" at bounding box center [676, 385] width 27 height 20
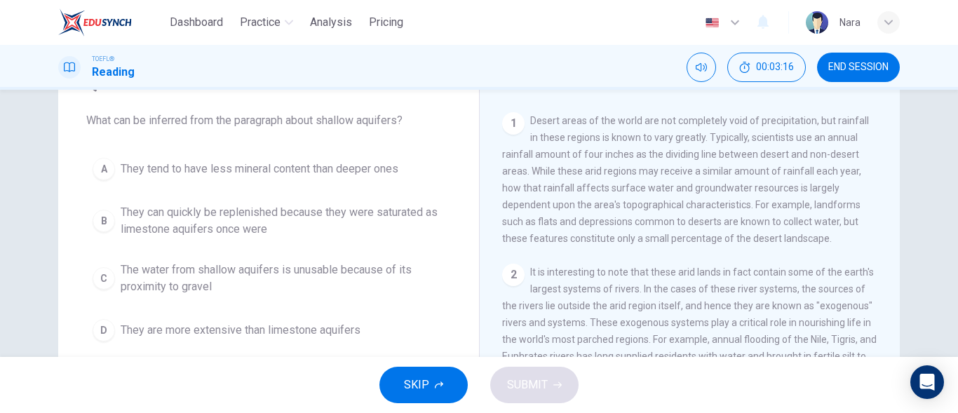
scroll to position [53, 0]
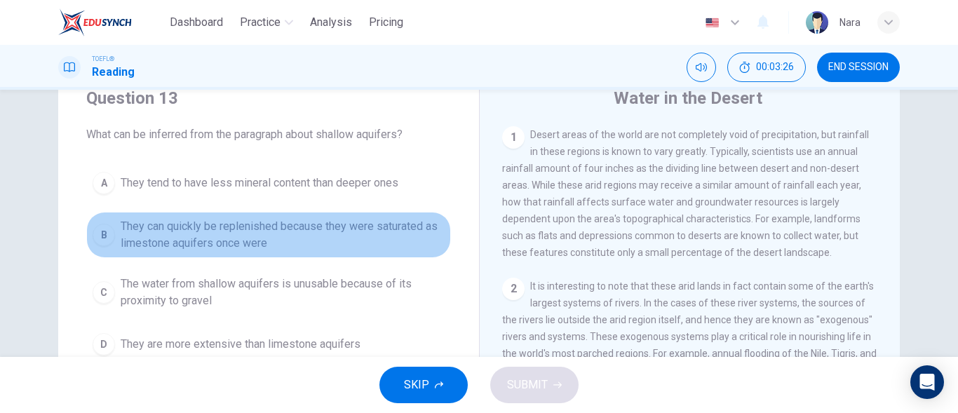
click at [207, 236] on span "They can quickly be replenished because they were saturated as limestone aquife…" at bounding box center [283, 235] width 324 height 34
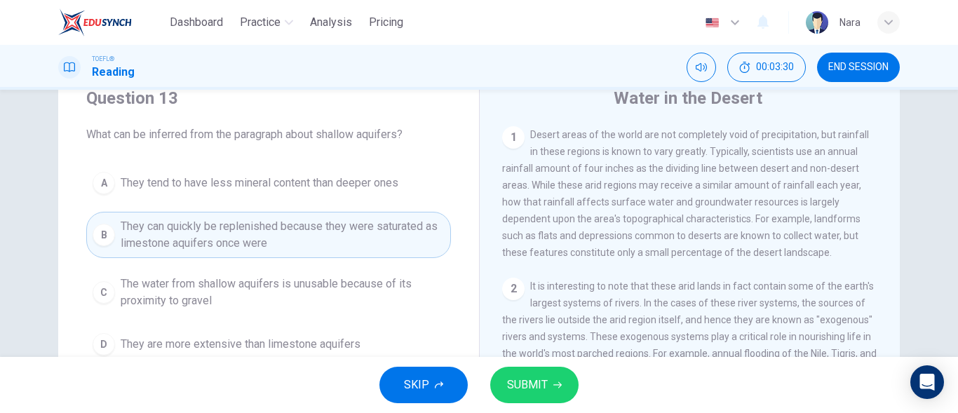
click at [539, 383] on span "SUBMIT" at bounding box center [527, 385] width 41 height 20
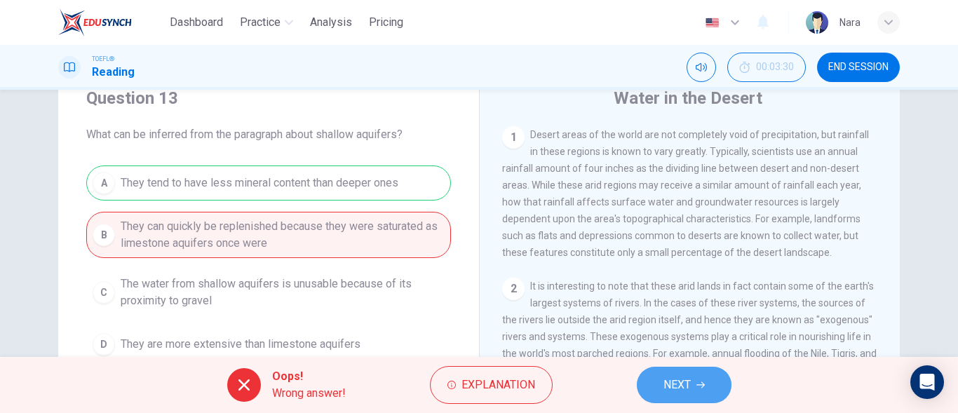
click at [685, 394] on span "NEXT" at bounding box center [676, 385] width 27 height 20
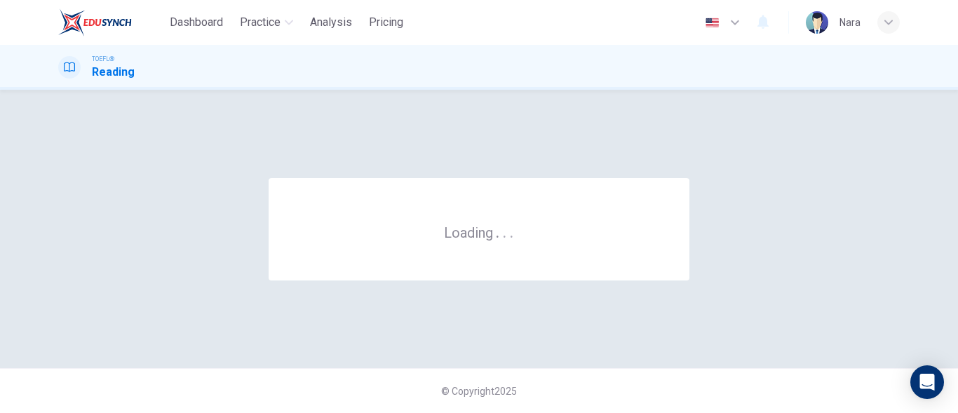
scroll to position [0, 0]
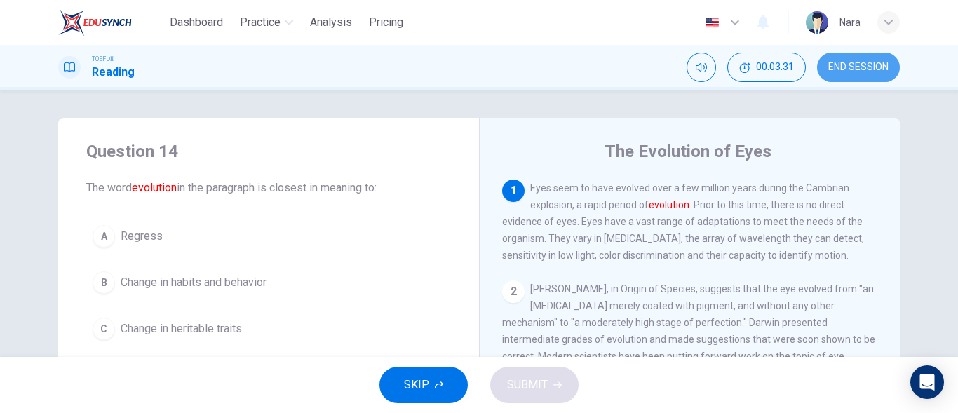
click at [892, 65] on button "END SESSION" at bounding box center [858, 67] width 83 height 29
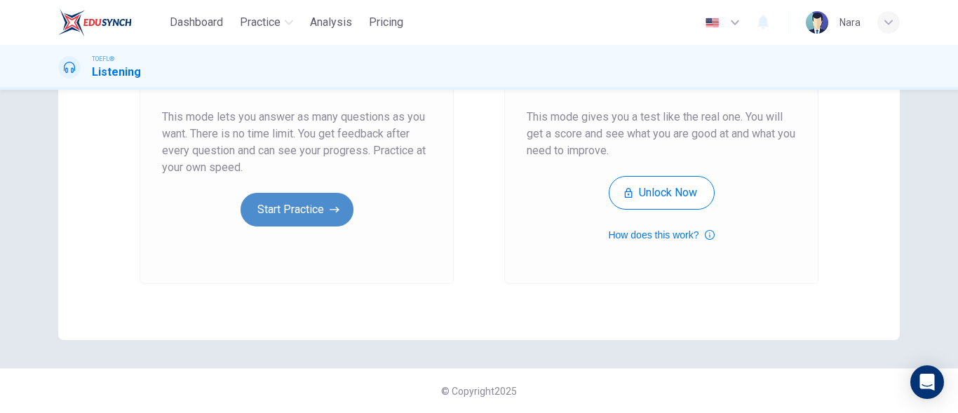
click at [291, 219] on button "Start Practice" at bounding box center [296, 210] width 113 height 34
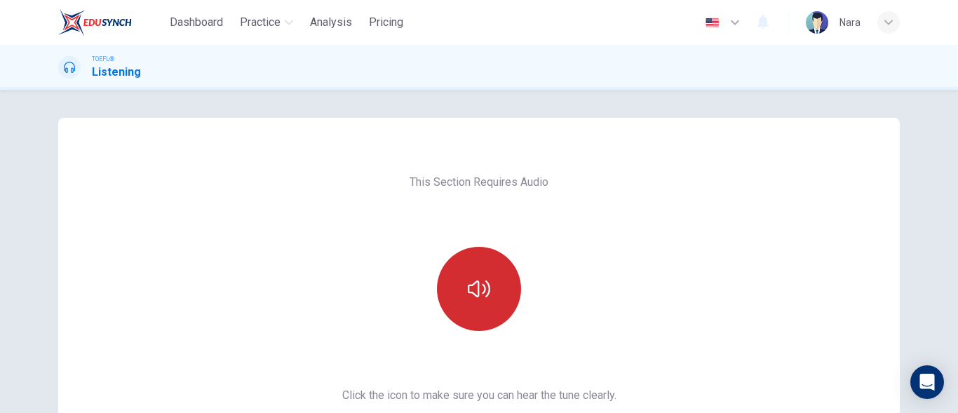
drag, startPoint x: 452, startPoint y: 260, endPoint x: 457, endPoint y: 266, distance: 7.5
click at [453, 261] on button "button" at bounding box center [479, 289] width 84 height 84
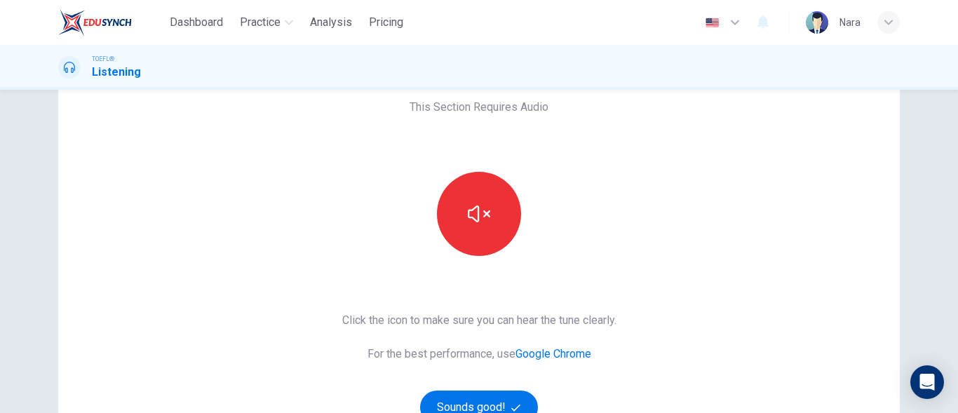
scroll to position [265, 0]
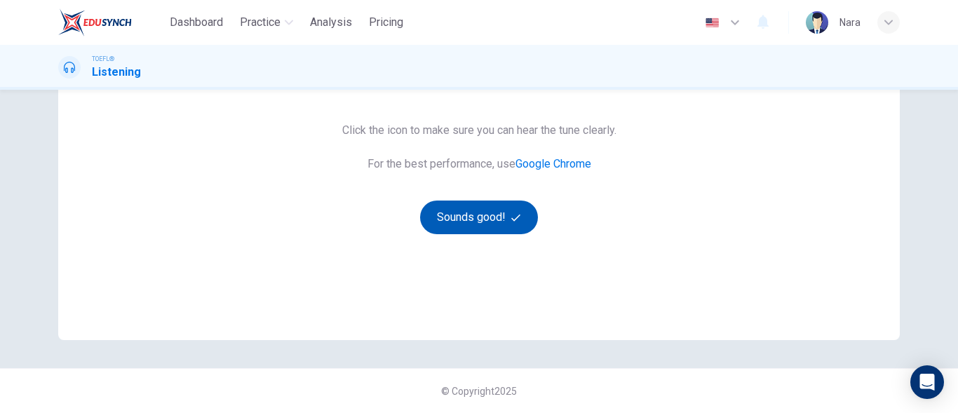
click at [451, 217] on button "Sounds good!" at bounding box center [479, 217] width 118 height 34
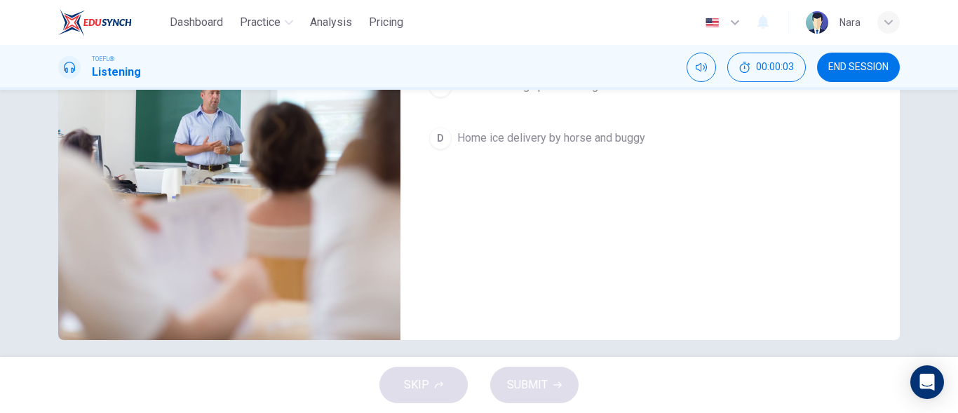
click at [493, 226] on div "Question 1 What does the professor mainly discuss in the lecture? A The role of…" at bounding box center [649, 96] width 499 height 487
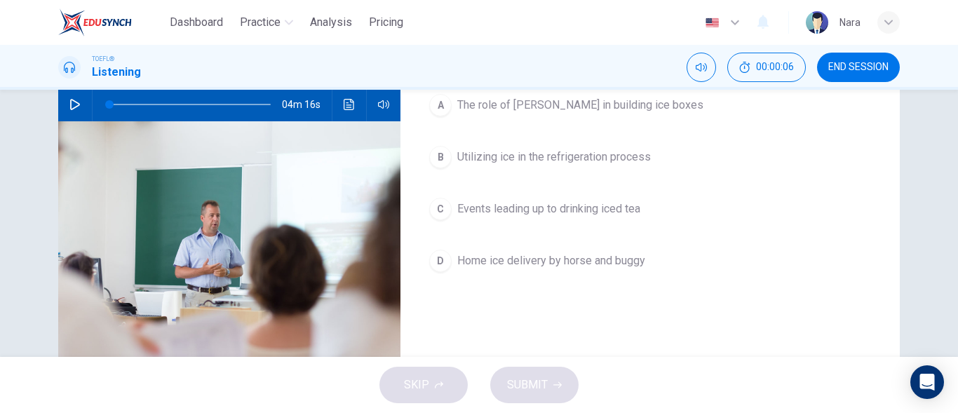
scroll to position [0, 0]
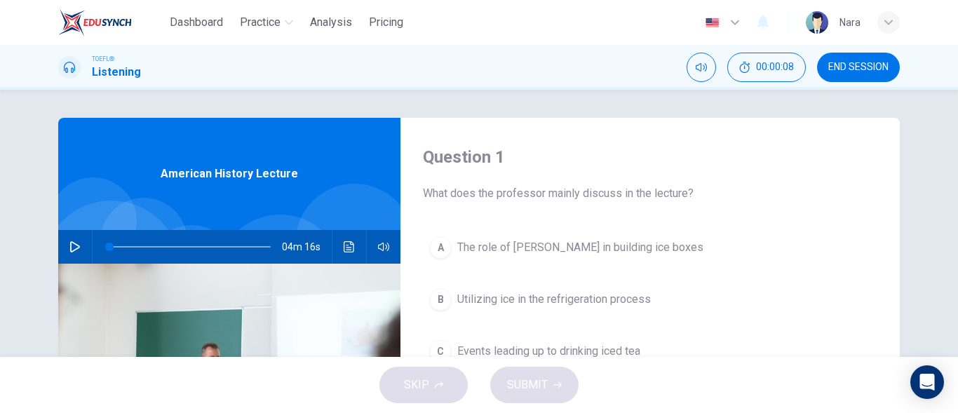
click at [883, 69] on span "END SESSION" at bounding box center [858, 67] width 60 height 11
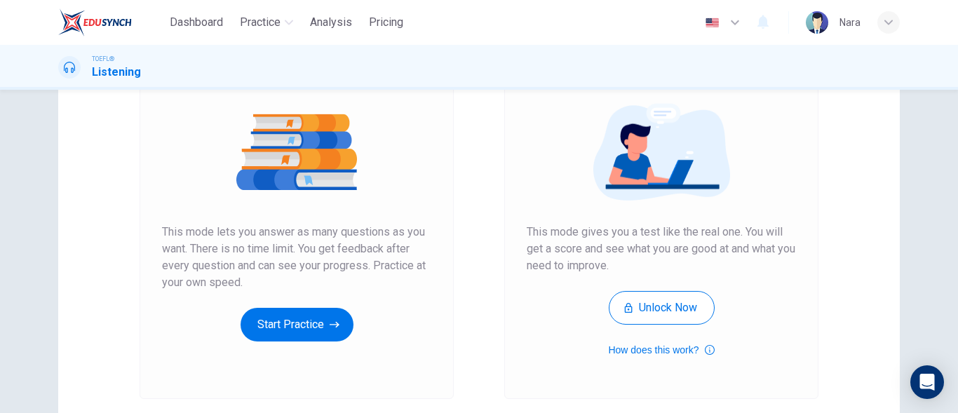
scroll to position [265, 0]
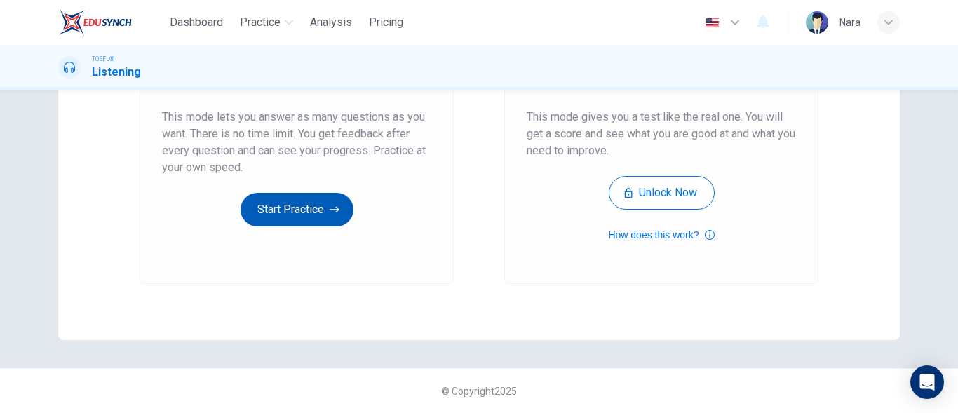
click at [302, 194] on button "Start Practice" at bounding box center [296, 210] width 113 height 34
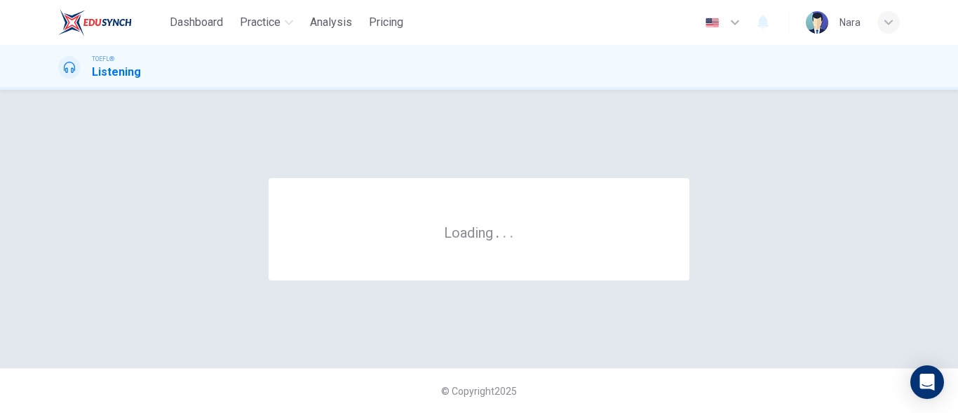
scroll to position [0, 0]
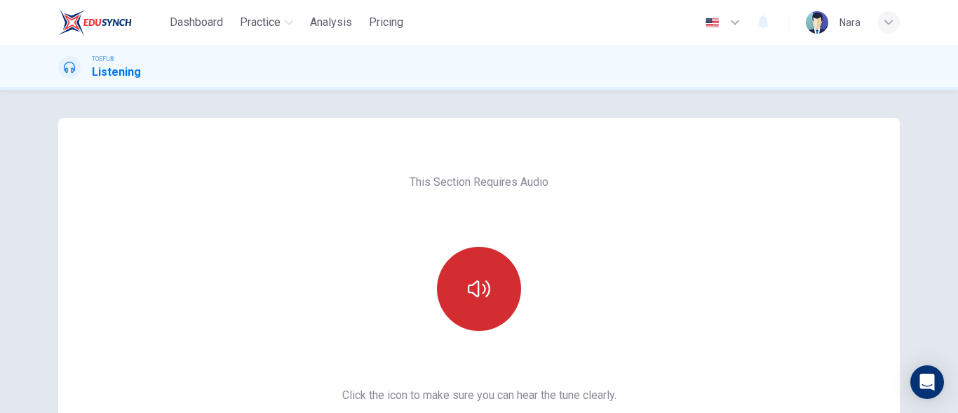
click at [463, 303] on button "button" at bounding box center [479, 289] width 84 height 84
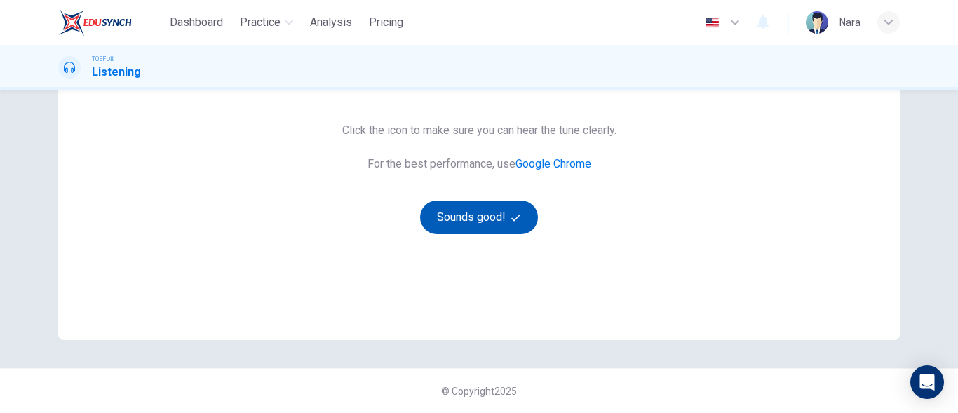
click at [448, 211] on button "Sounds good!" at bounding box center [479, 217] width 118 height 34
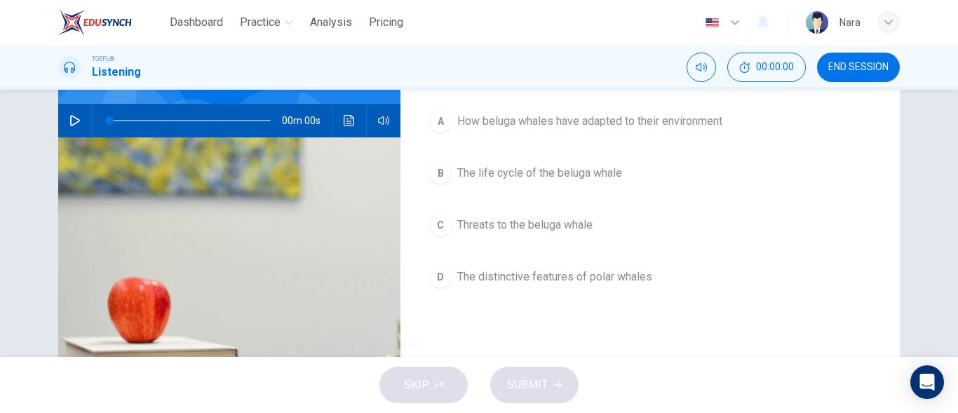
scroll to position [0, 0]
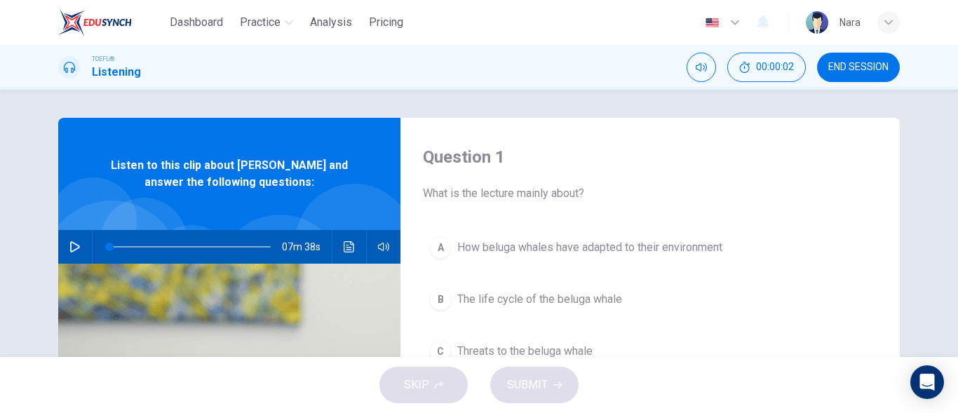
click at [876, 68] on span "END SESSION" at bounding box center [858, 67] width 60 height 11
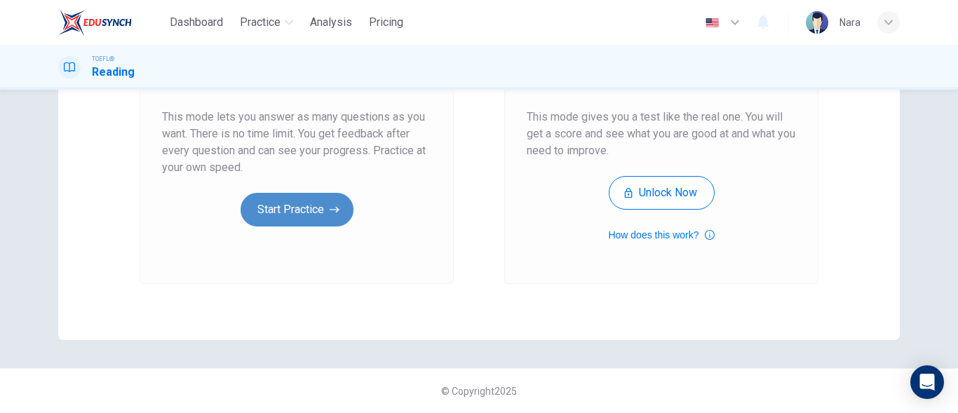
click at [276, 223] on button "Start Practice" at bounding box center [296, 210] width 113 height 34
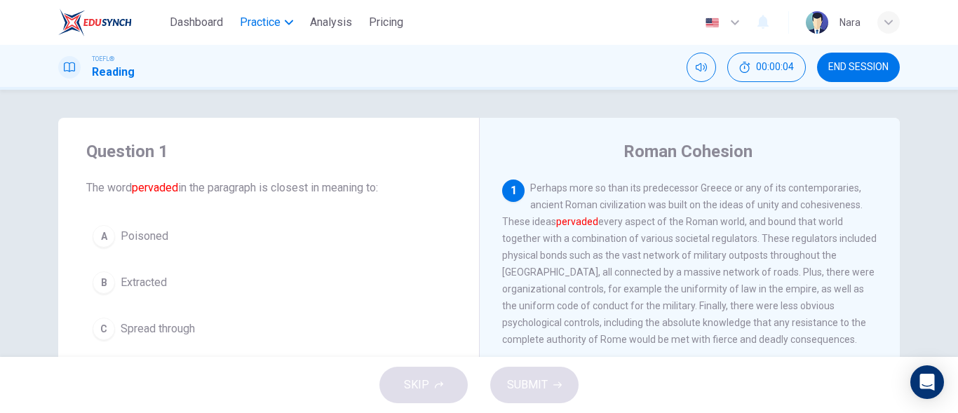
click at [255, 32] on button "Practice" at bounding box center [266, 22] width 64 height 25
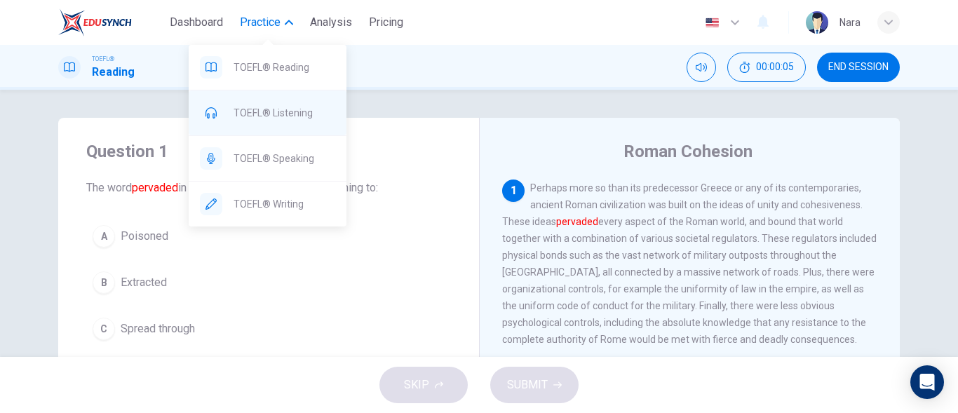
click at [285, 118] on span "TOEFL® Listening" at bounding box center [284, 112] width 102 height 17
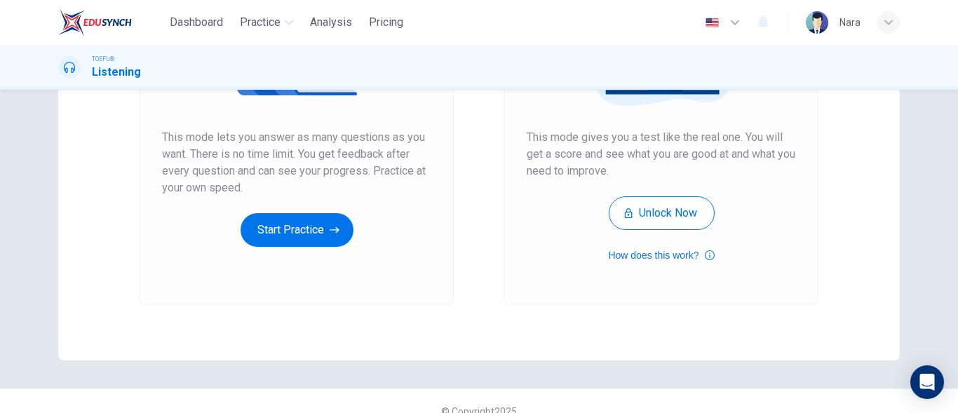
scroll to position [265, 0]
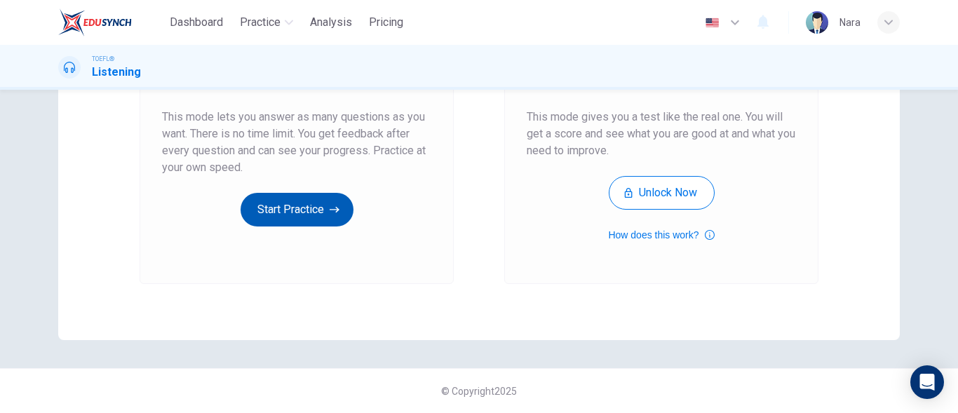
click at [318, 220] on button "Start Practice" at bounding box center [296, 210] width 113 height 34
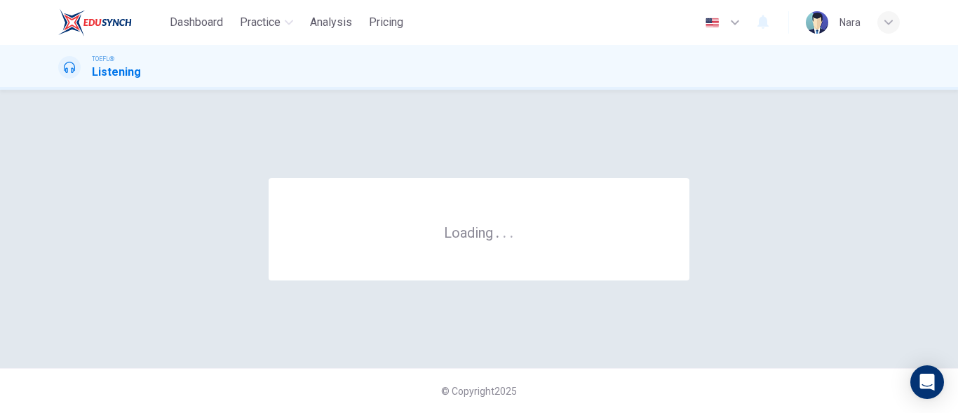
scroll to position [0, 0]
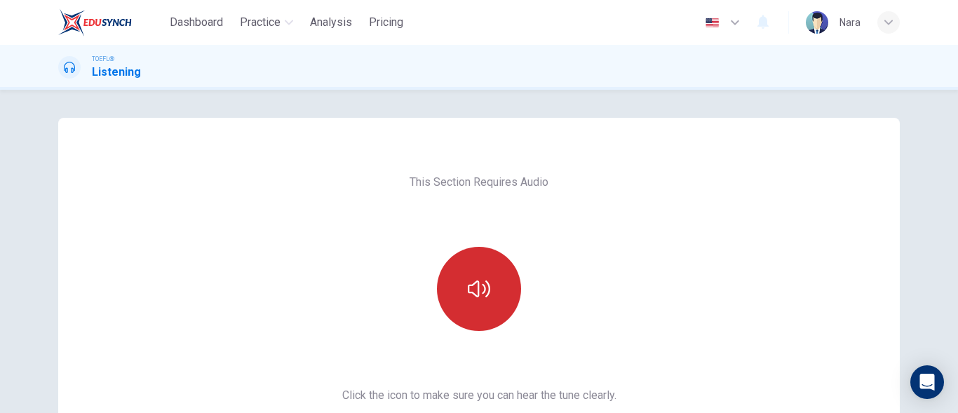
click at [505, 292] on button "button" at bounding box center [479, 289] width 84 height 84
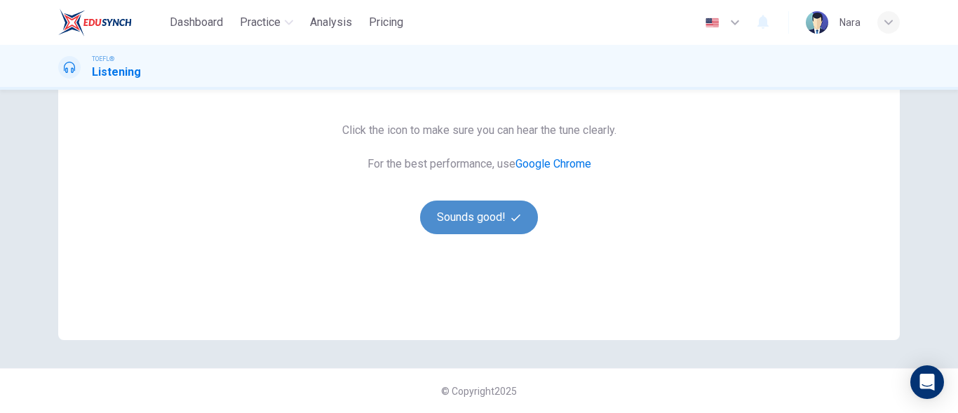
click at [447, 214] on button "Sounds good!" at bounding box center [479, 217] width 118 height 34
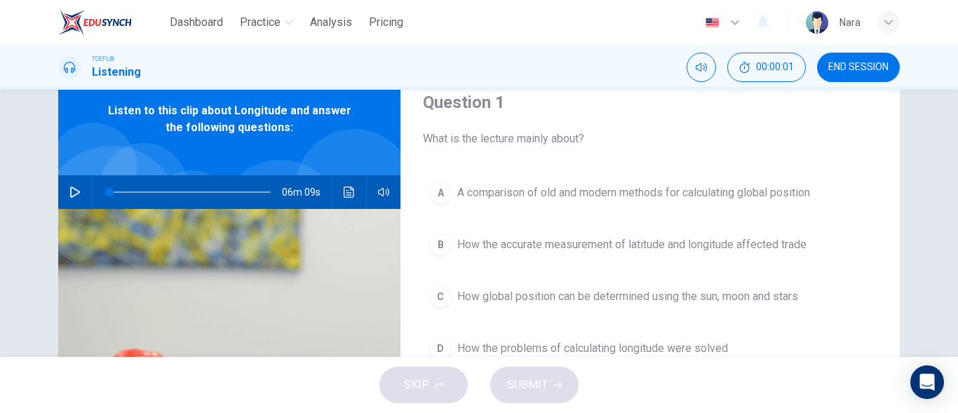
scroll to position [0, 0]
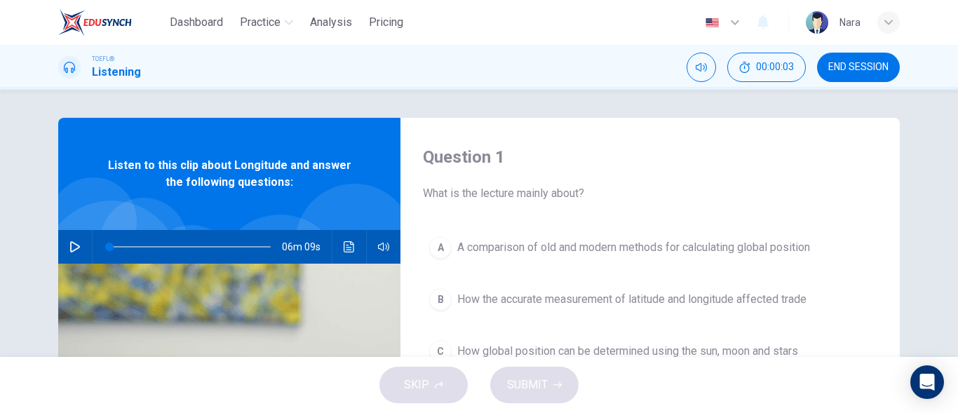
click at [845, 69] on span "END SESSION" at bounding box center [858, 67] width 60 height 11
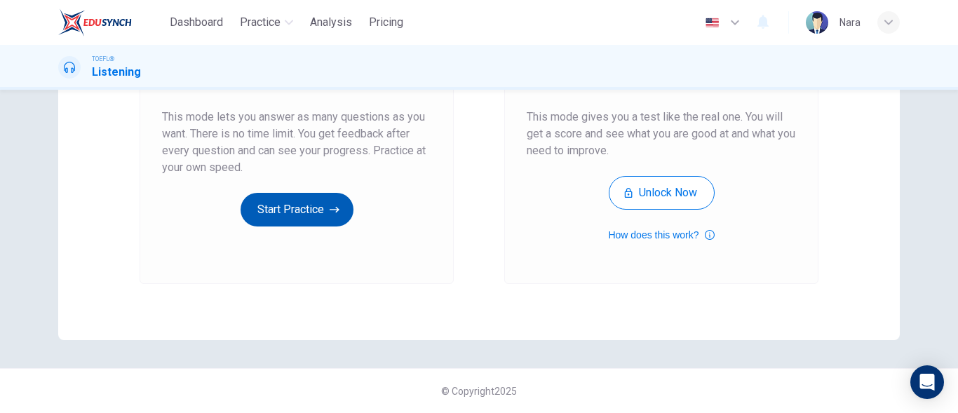
click at [322, 207] on button "Start Practice" at bounding box center [296, 210] width 113 height 34
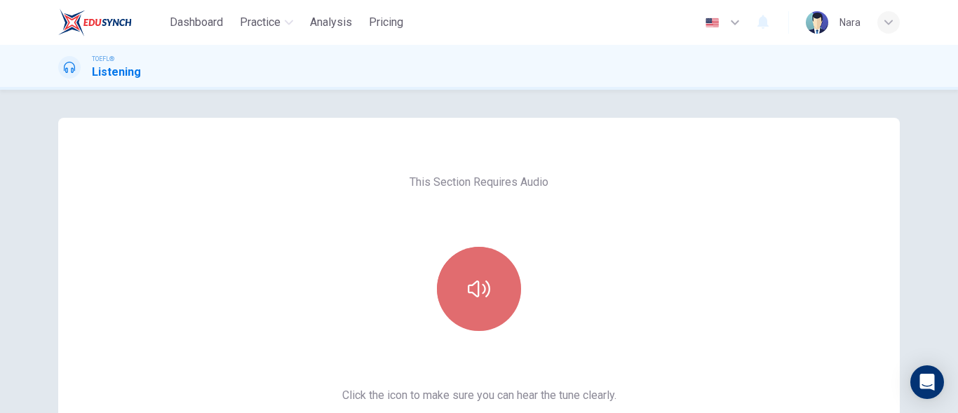
click at [495, 291] on button "button" at bounding box center [479, 289] width 84 height 84
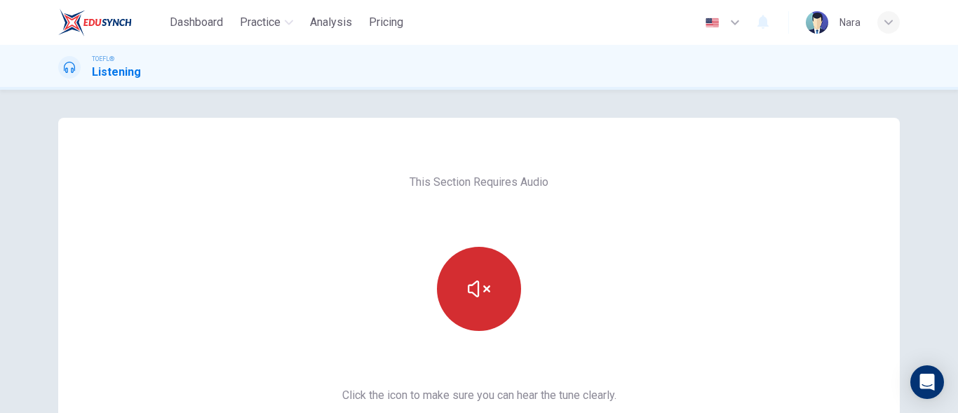
scroll to position [265, 0]
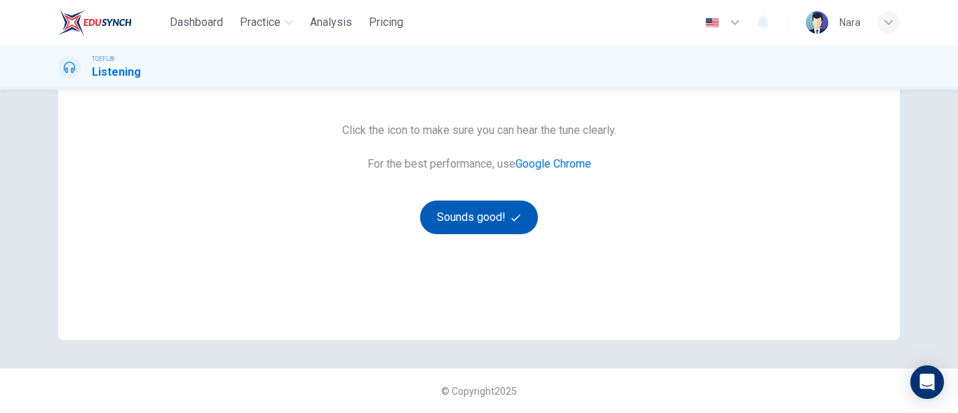
click at [477, 222] on button "Sounds good!" at bounding box center [479, 217] width 118 height 34
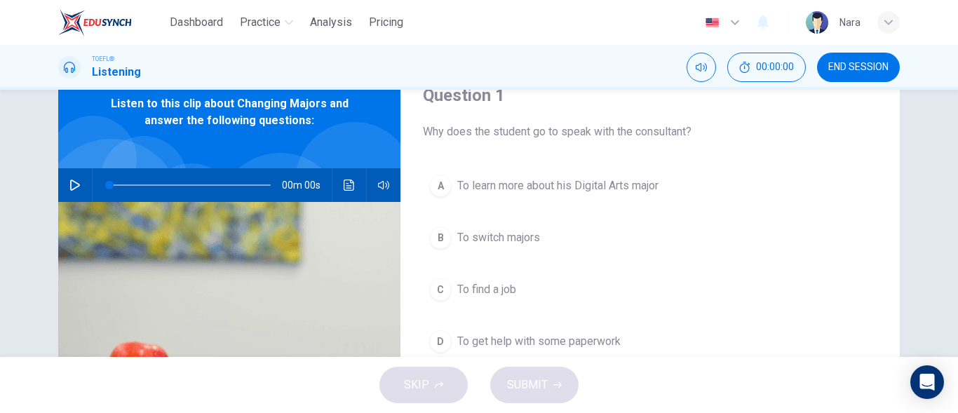
scroll to position [55, 0]
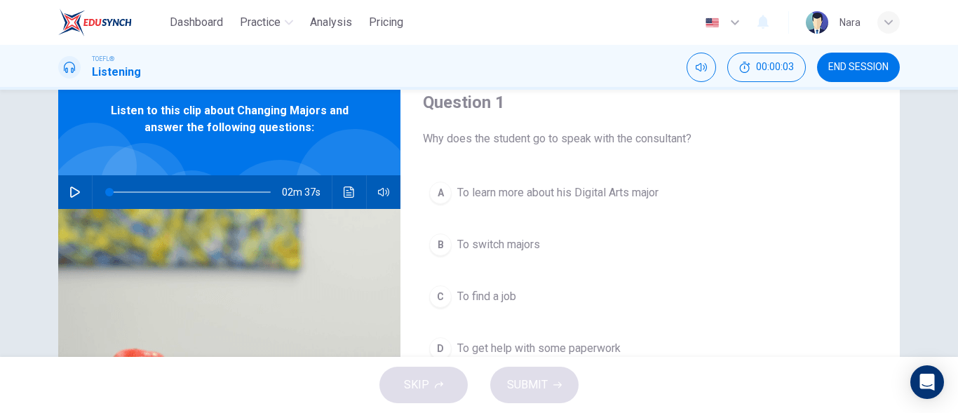
click at [75, 191] on icon "button" at bounding box center [75, 191] width 10 height 11
type input "2"
type input "0"
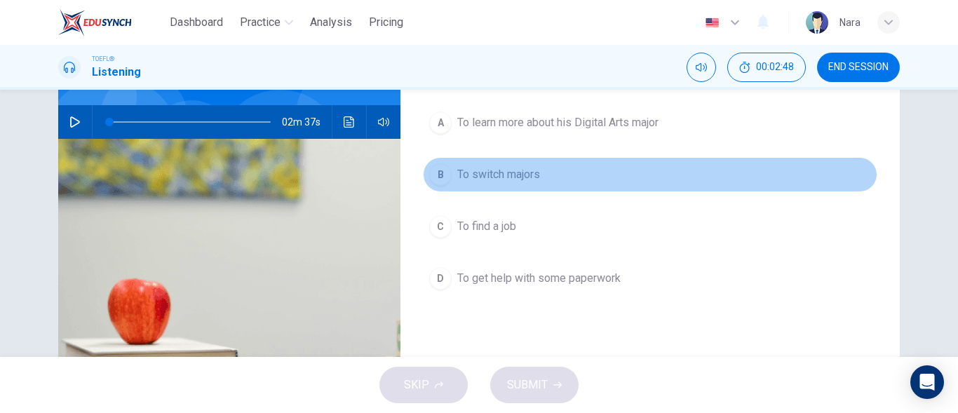
click at [556, 184] on button "B To switch majors" at bounding box center [650, 174] width 454 height 35
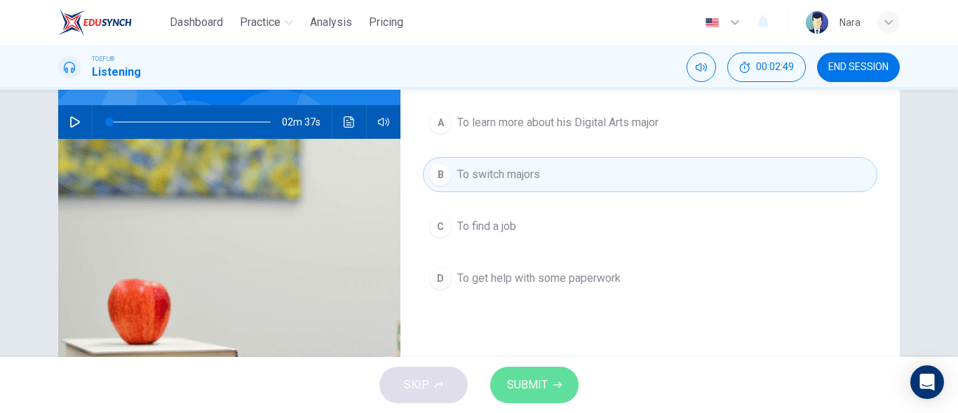
click at [553, 388] on icon "button" at bounding box center [557, 385] width 8 height 8
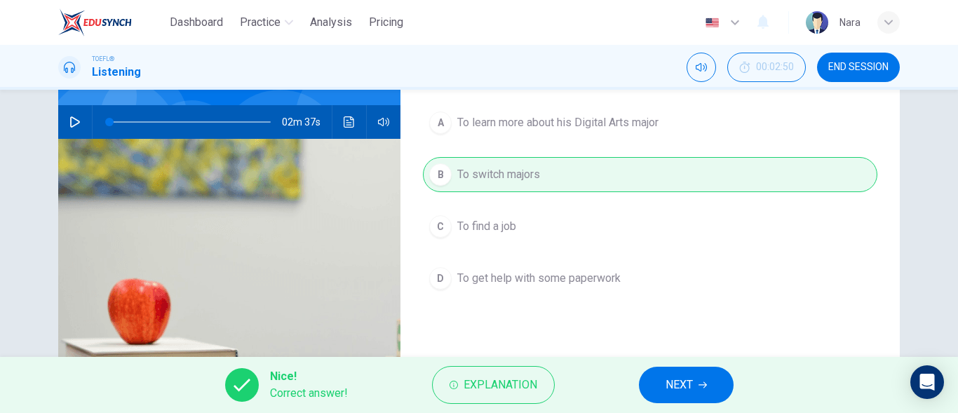
click at [658, 379] on button "NEXT" at bounding box center [686, 385] width 95 height 36
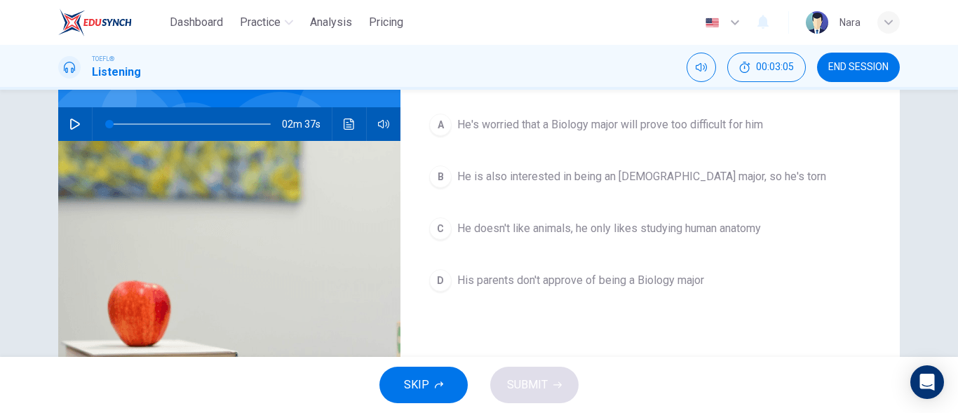
scroll to position [70, 0]
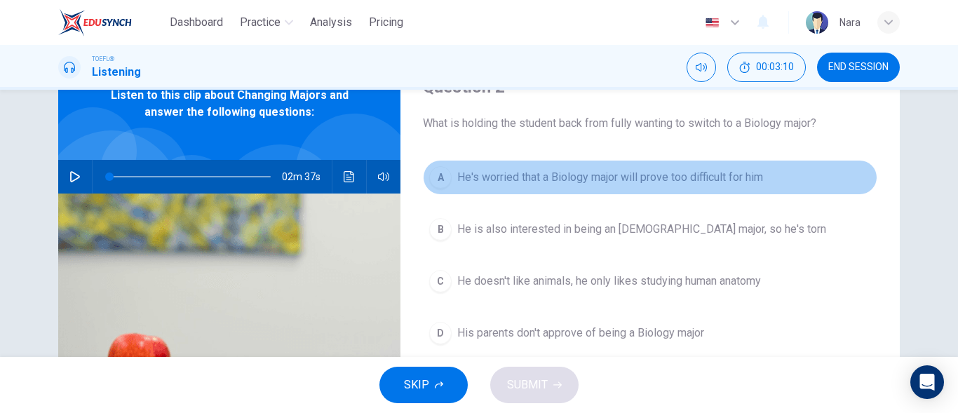
click at [641, 180] on span "He's worried that a Biology major will prove too difficult for him" at bounding box center [610, 177] width 306 height 17
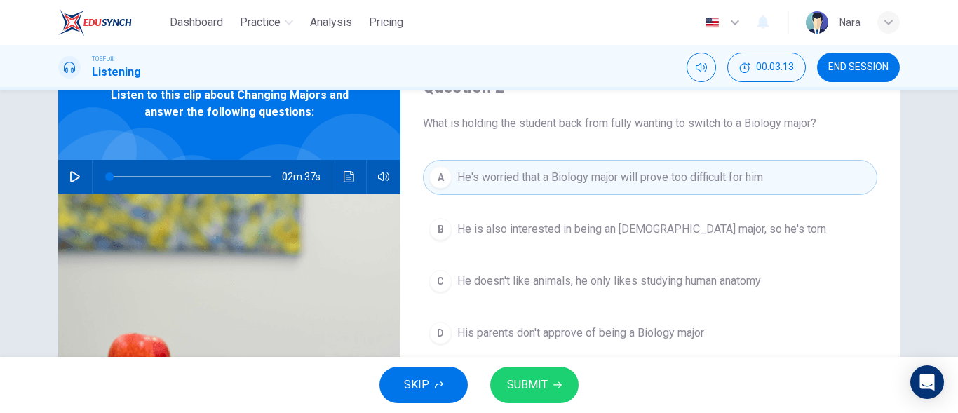
click at [540, 384] on span "SUBMIT" at bounding box center [527, 385] width 41 height 20
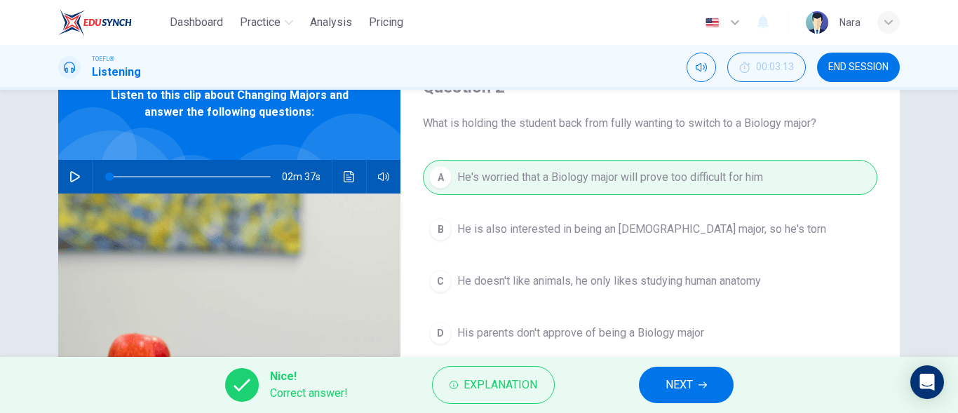
click at [666, 383] on span "NEXT" at bounding box center [678, 385] width 27 height 20
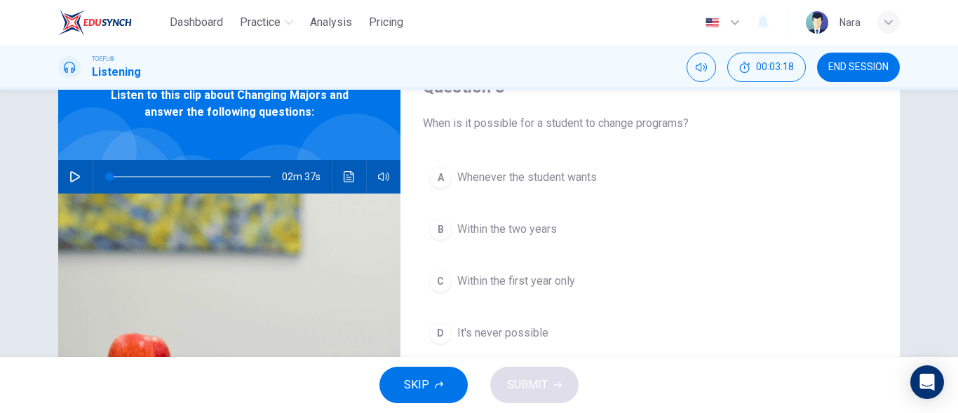
click at [600, 276] on button "C Within the first year only" at bounding box center [650, 281] width 454 height 35
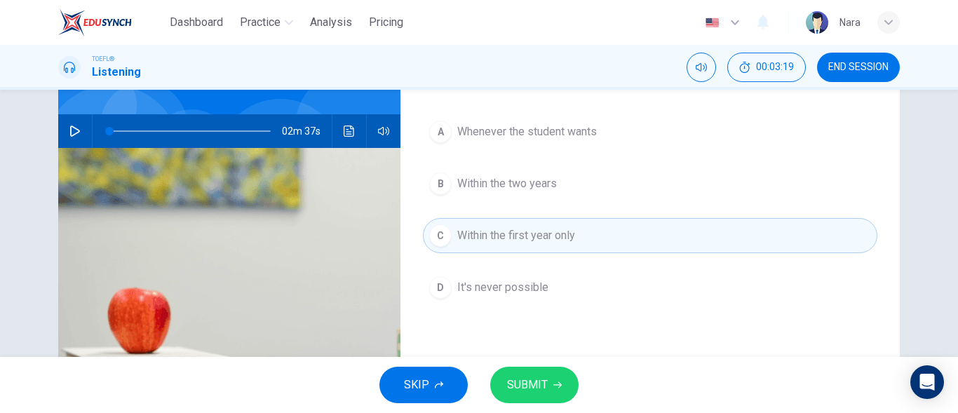
scroll to position [140, 0]
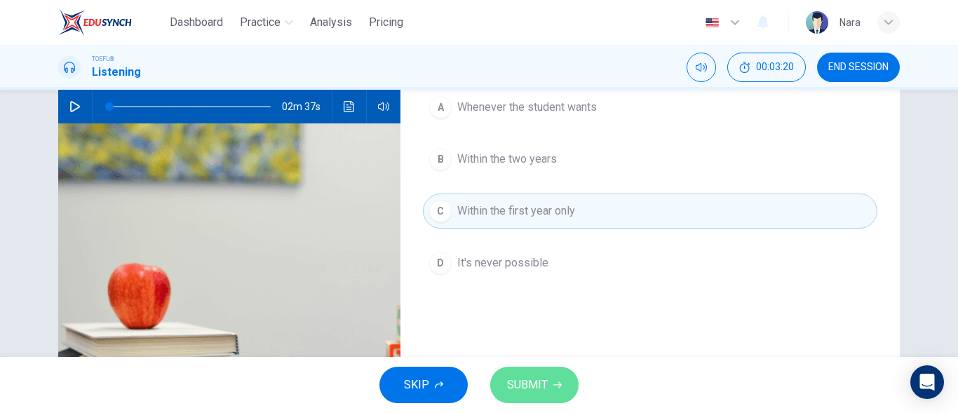
click at [536, 378] on span "SUBMIT" at bounding box center [527, 385] width 41 height 20
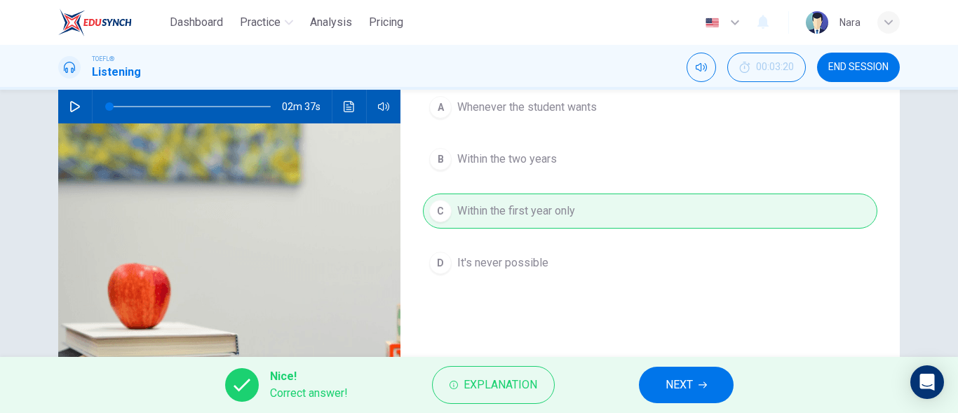
click at [650, 378] on button "NEXT" at bounding box center [686, 385] width 95 height 36
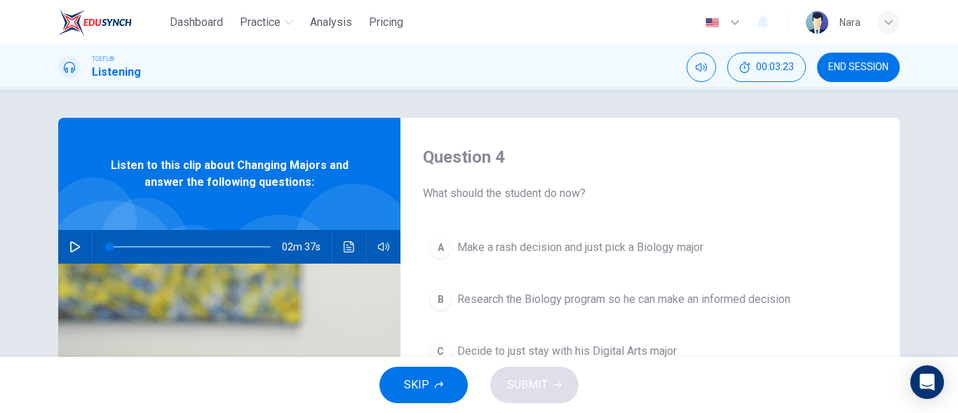
scroll to position [70, 0]
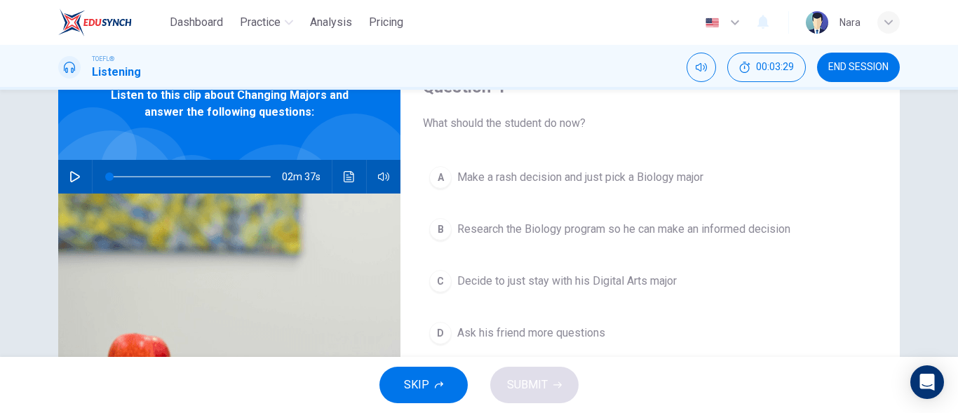
click at [667, 245] on button "B Research the Biology program so he can make an informed decision" at bounding box center [650, 229] width 454 height 35
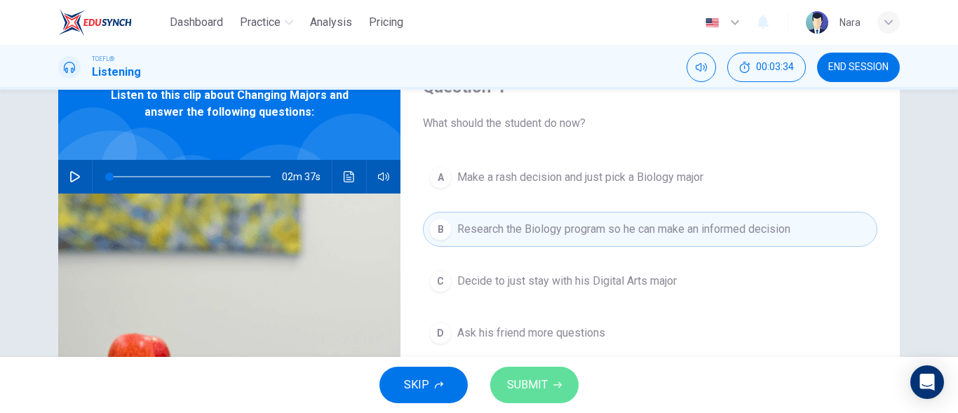
click at [546, 387] on span "SUBMIT" at bounding box center [527, 385] width 41 height 20
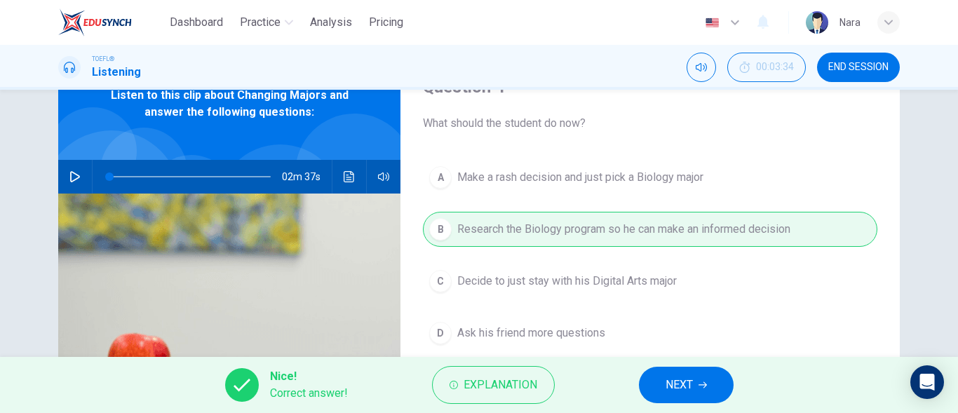
click at [679, 381] on span "NEXT" at bounding box center [678, 385] width 27 height 20
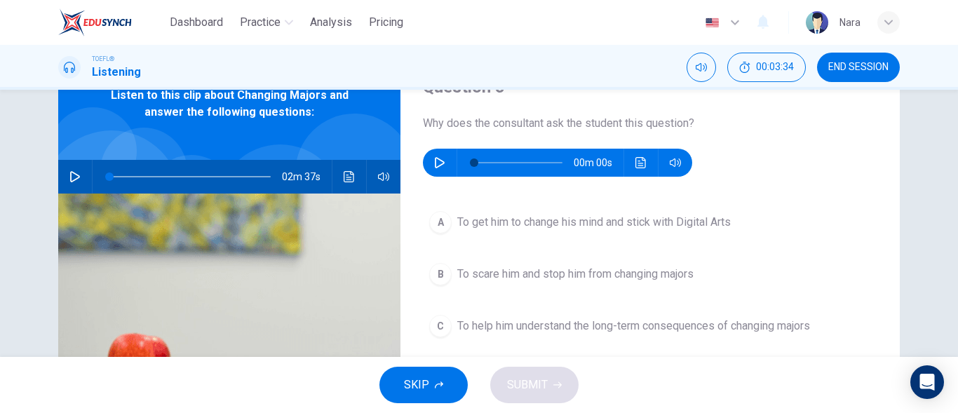
scroll to position [0, 0]
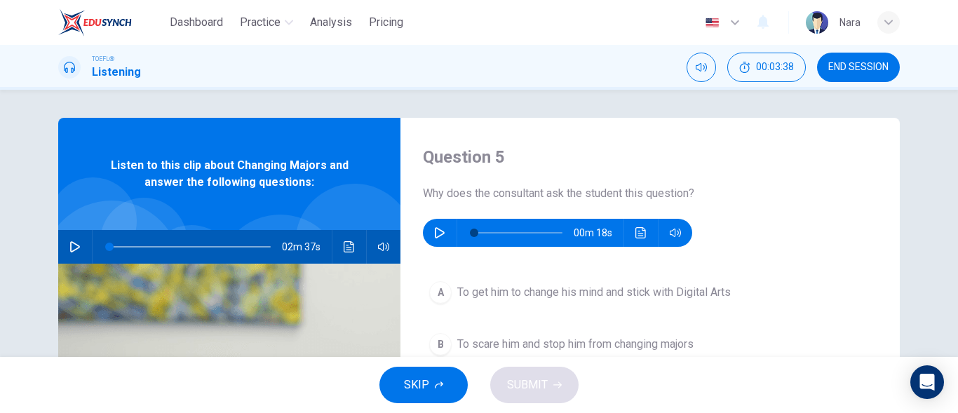
click at [436, 243] on button "button" at bounding box center [439, 233] width 22 height 28
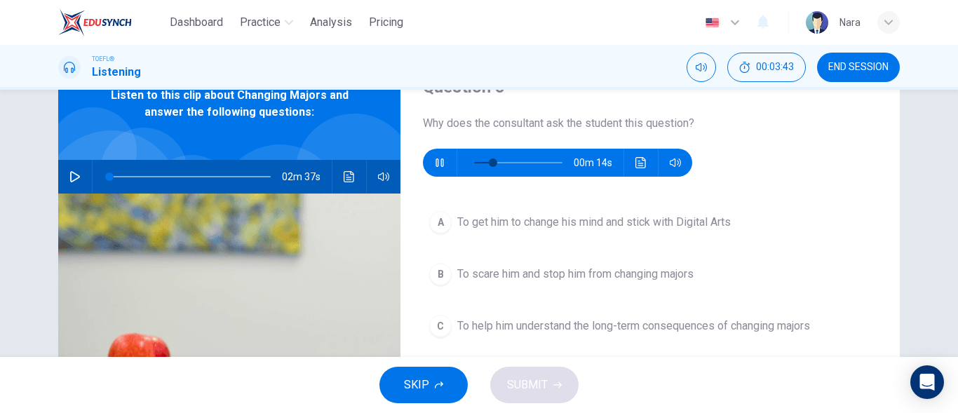
scroll to position [140, 0]
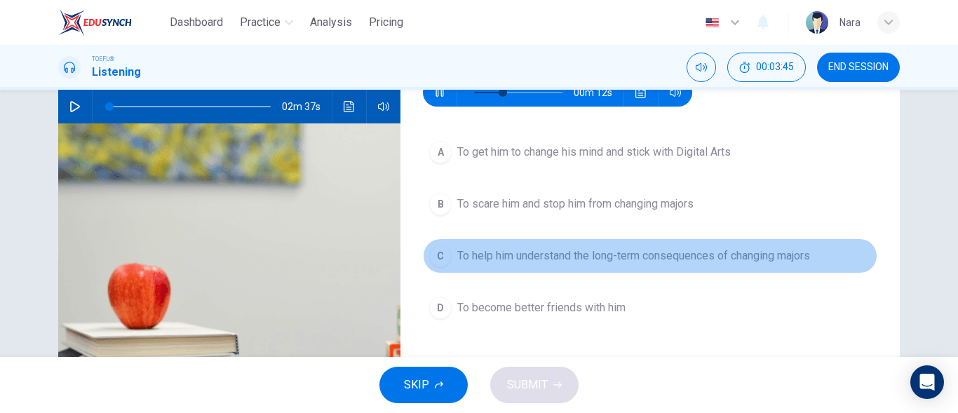
click at [570, 258] on span "To help him understand the long-term consequences of changing majors" at bounding box center [633, 255] width 353 height 17
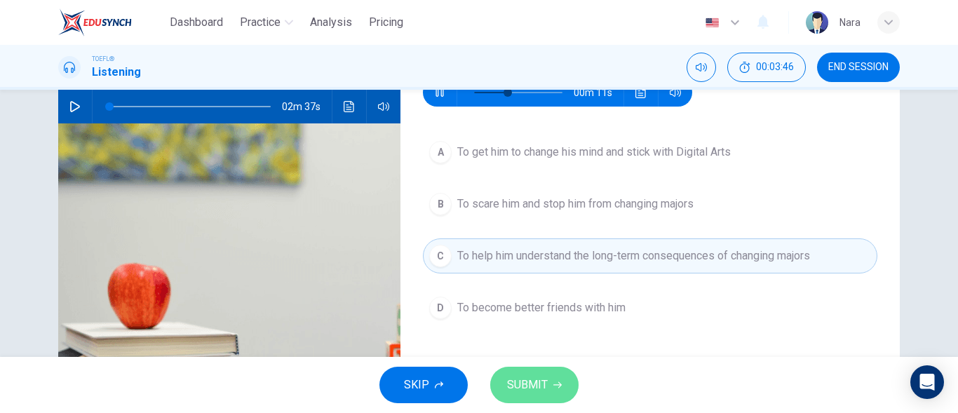
click at [545, 384] on span "SUBMIT" at bounding box center [527, 385] width 41 height 20
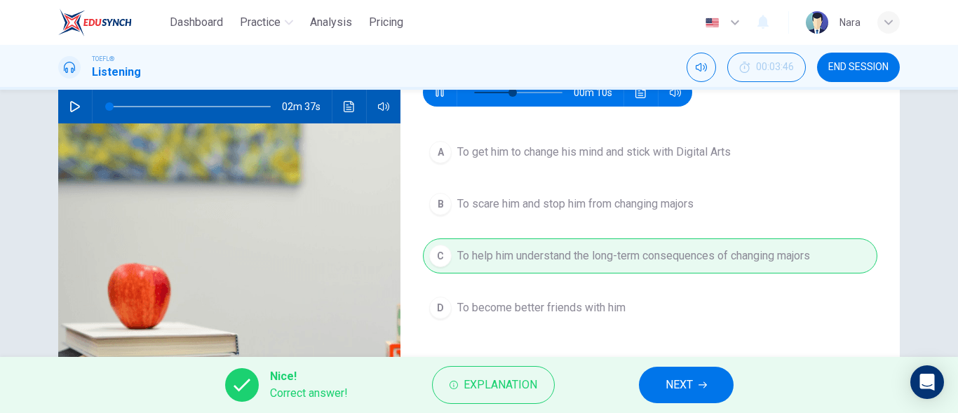
type input "49"
click at [646, 378] on button "NEXT" at bounding box center [686, 385] width 95 height 36
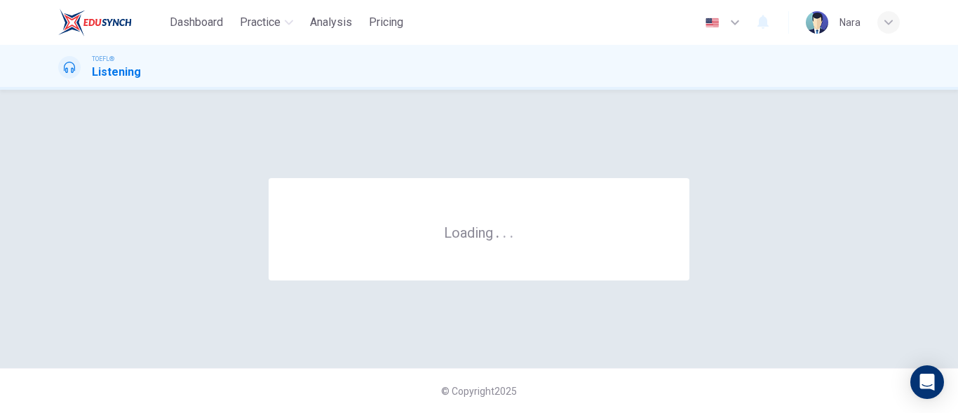
scroll to position [0, 0]
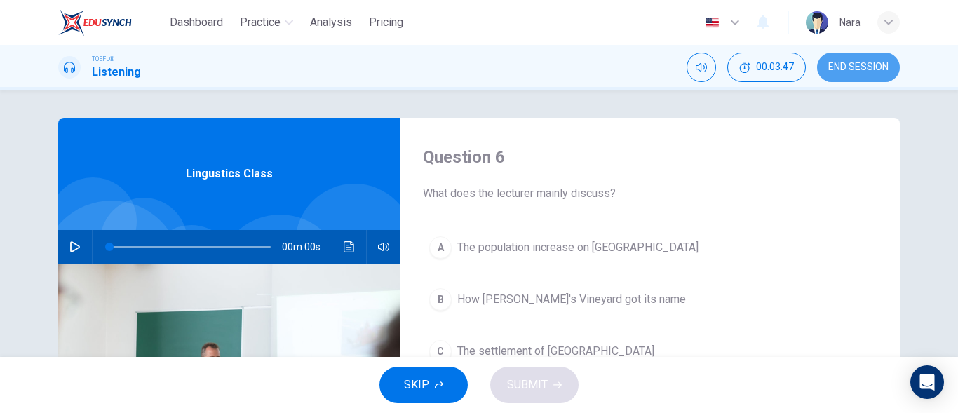
click at [843, 70] on span "END SESSION" at bounding box center [858, 67] width 60 height 11
